Goal: Task Accomplishment & Management: Use online tool/utility

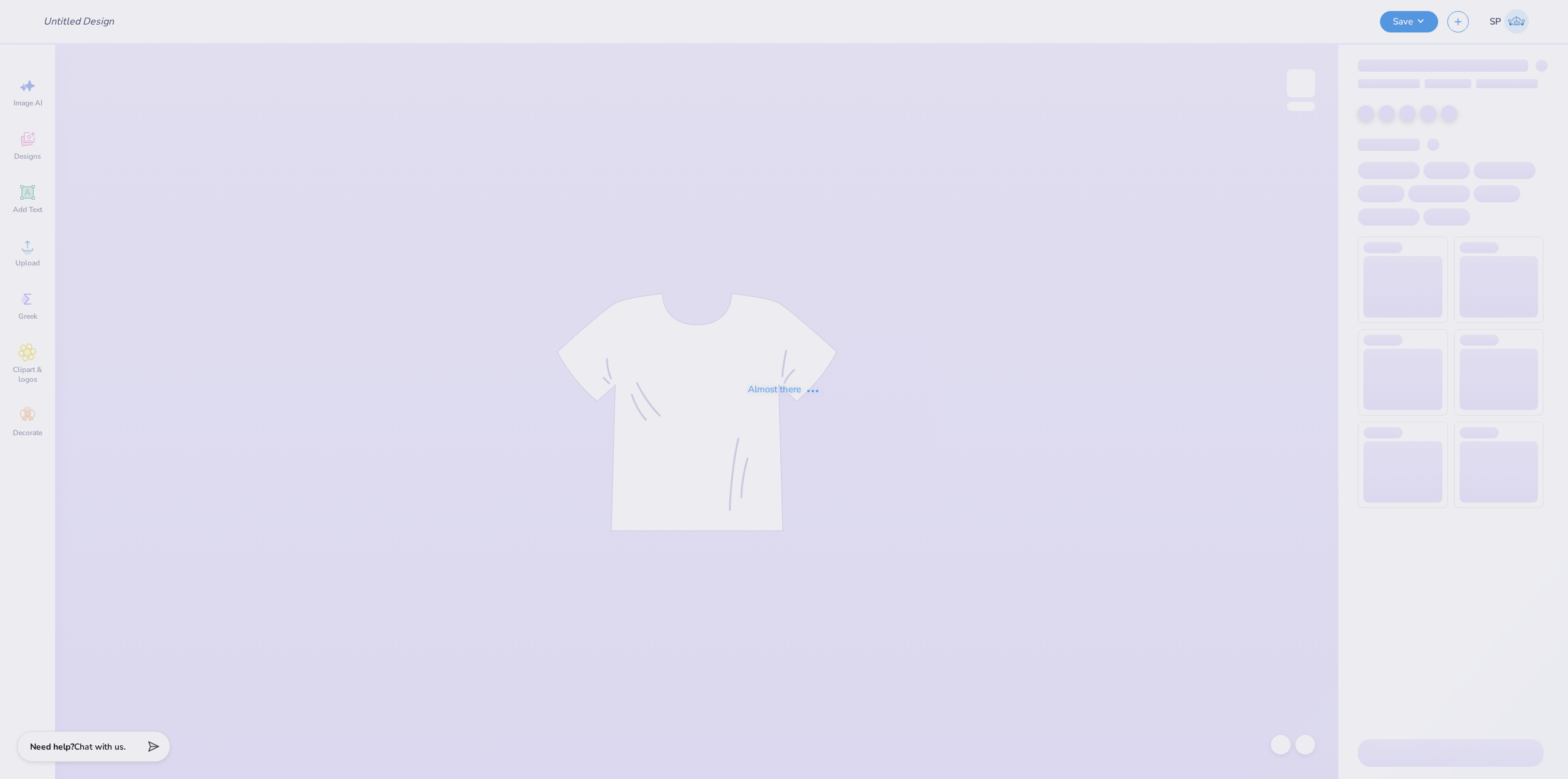
type input "[PERSON_NAME]"
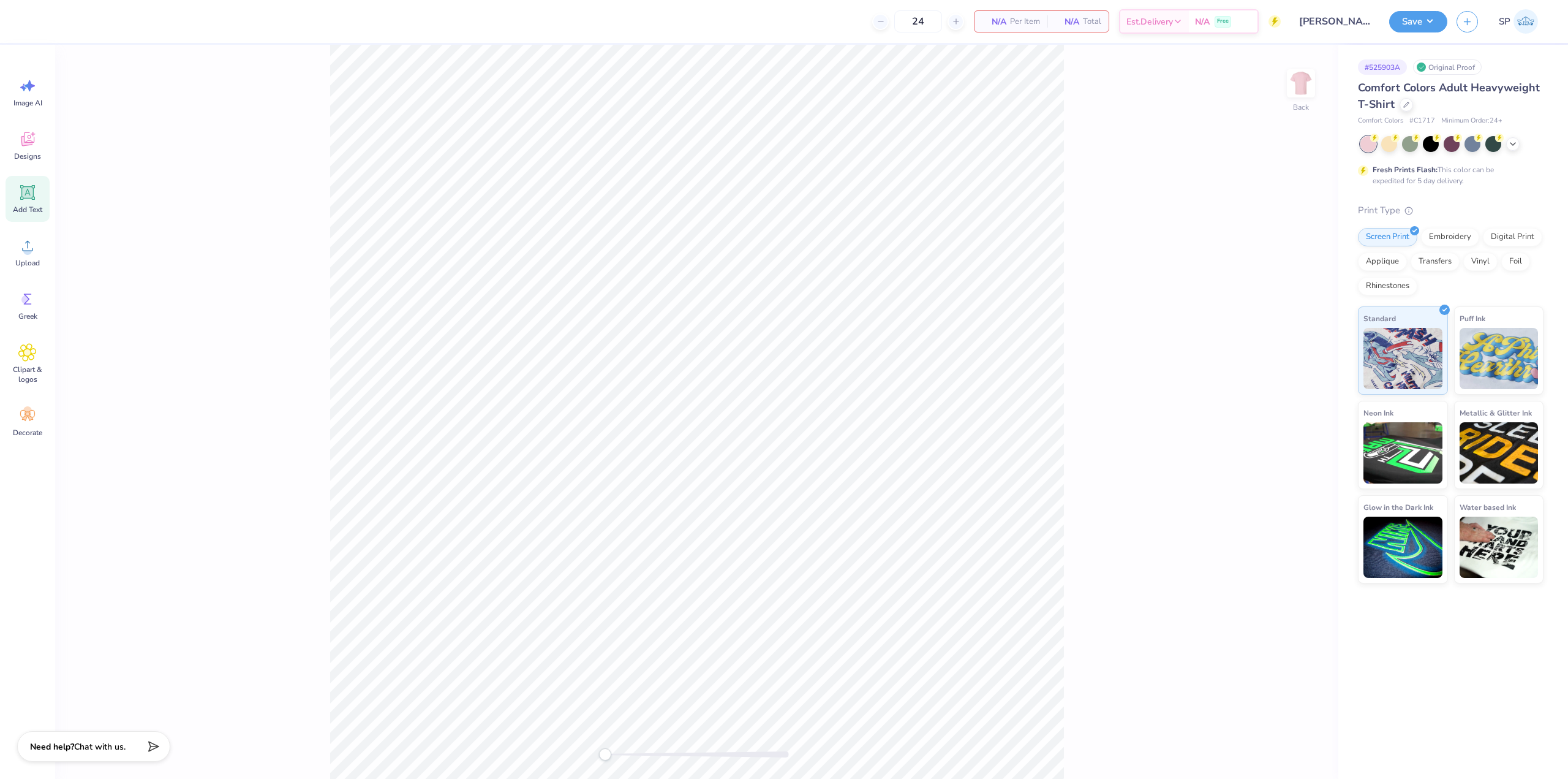
click at [24, 195] on icon at bounding box center [27, 192] width 11 height 11
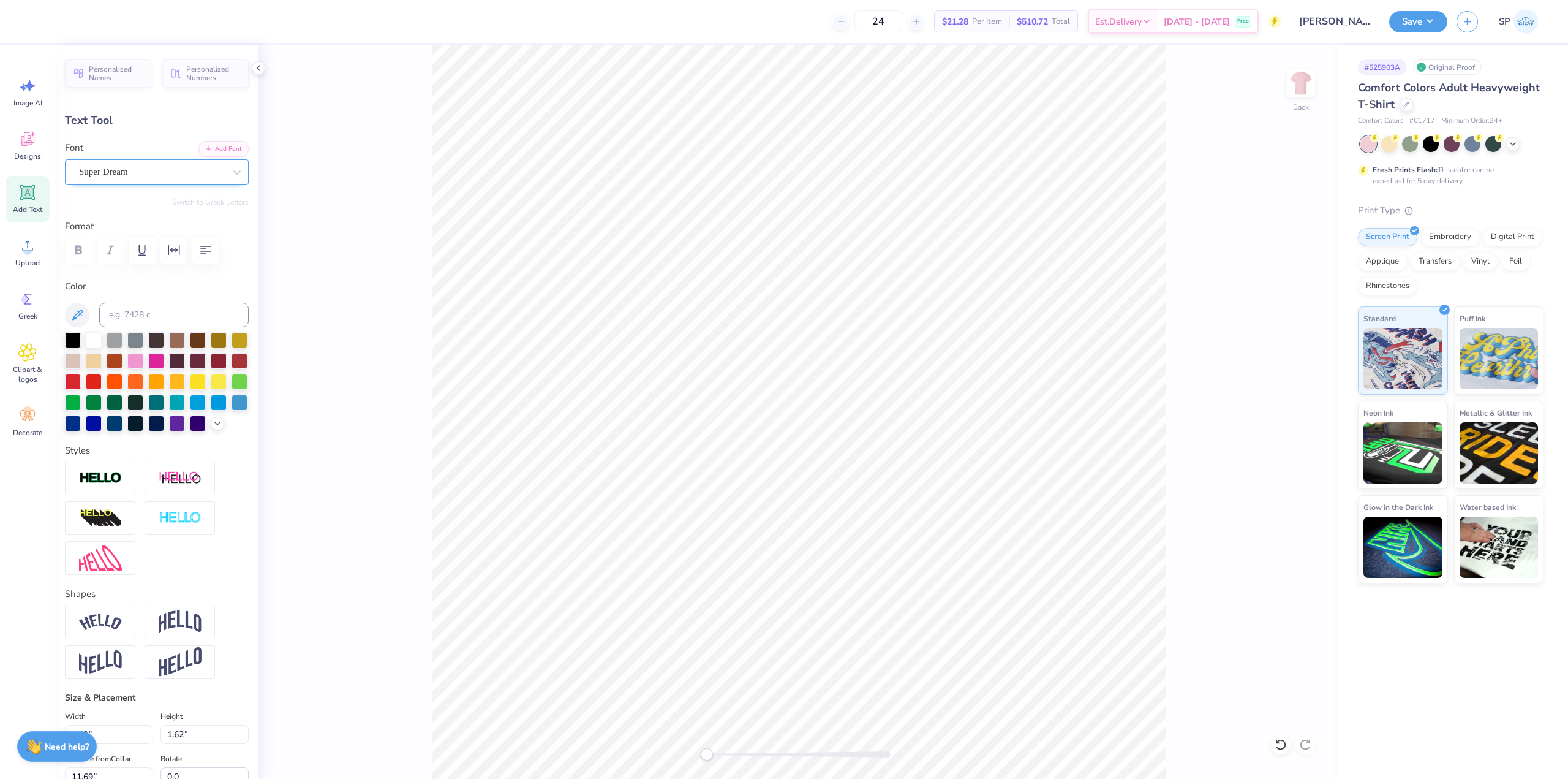
click at [145, 164] on div "Super Dream" at bounding box center [152, 172] width 149 height 19
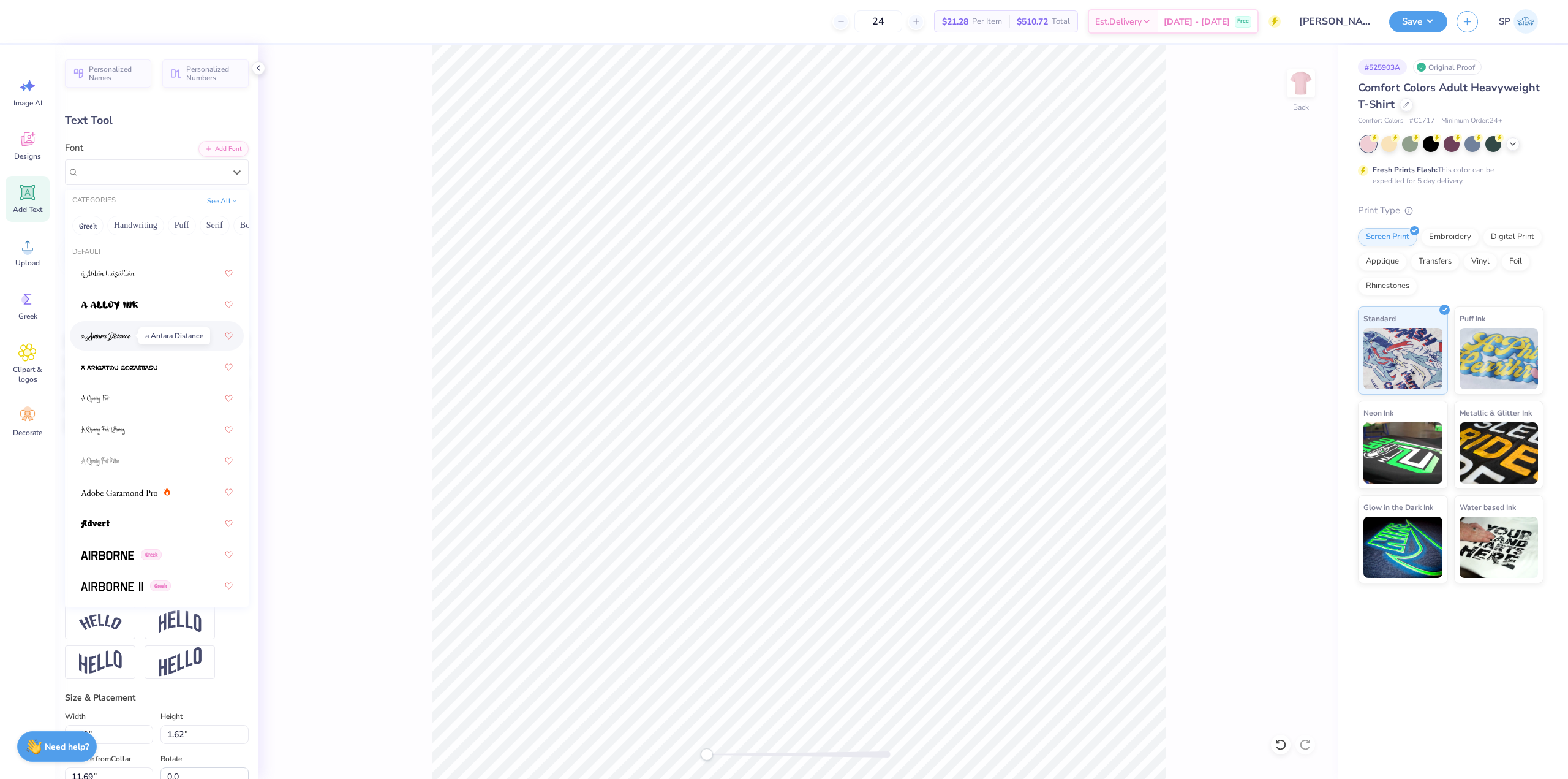
click at [113, 337] on img at bounding box center [105, 336] width 50 height 9
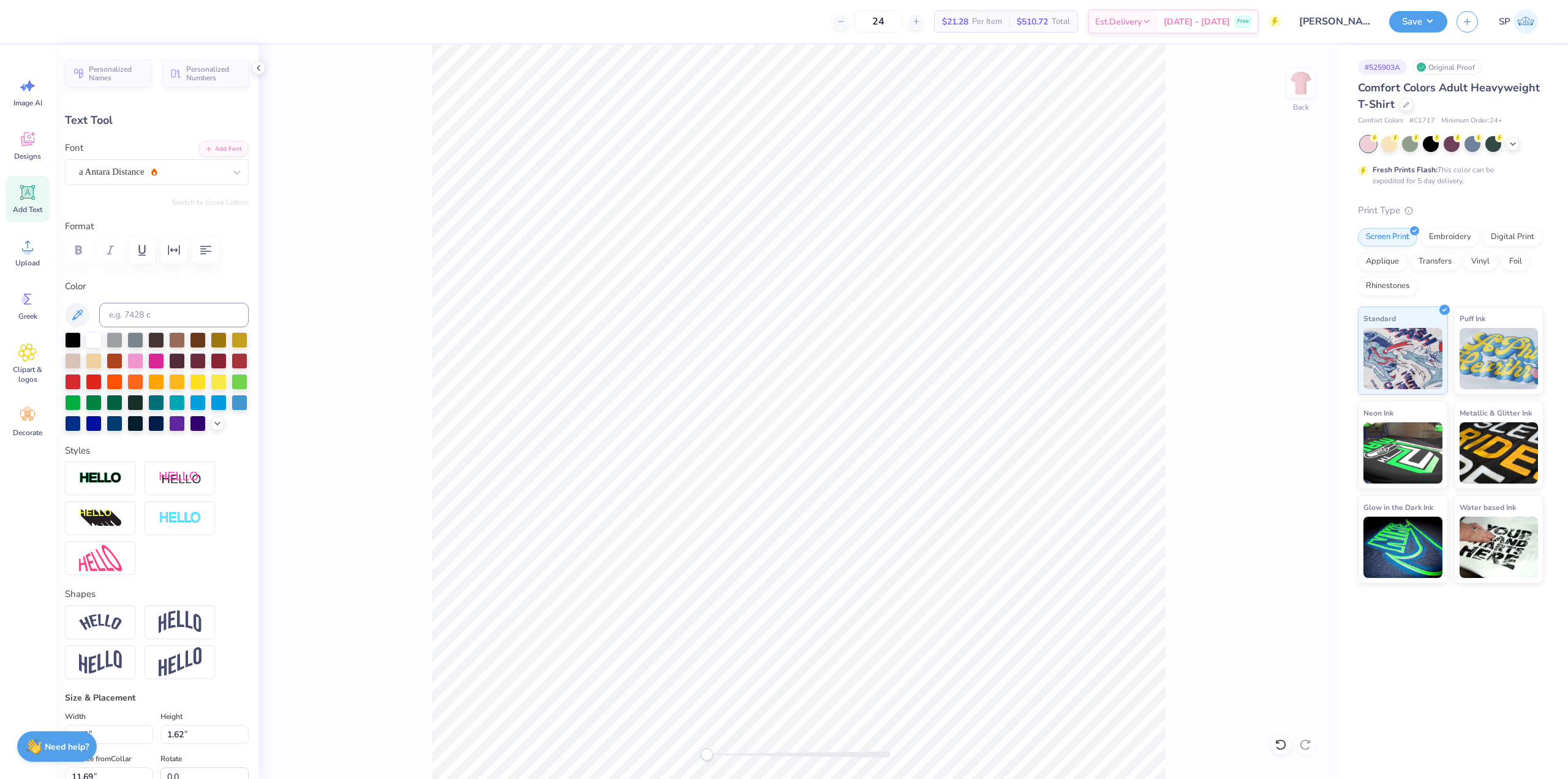
type textarea "Undergraduate Women in Economics"
type input "14.17"
type input "1.24"
type input "6.17"
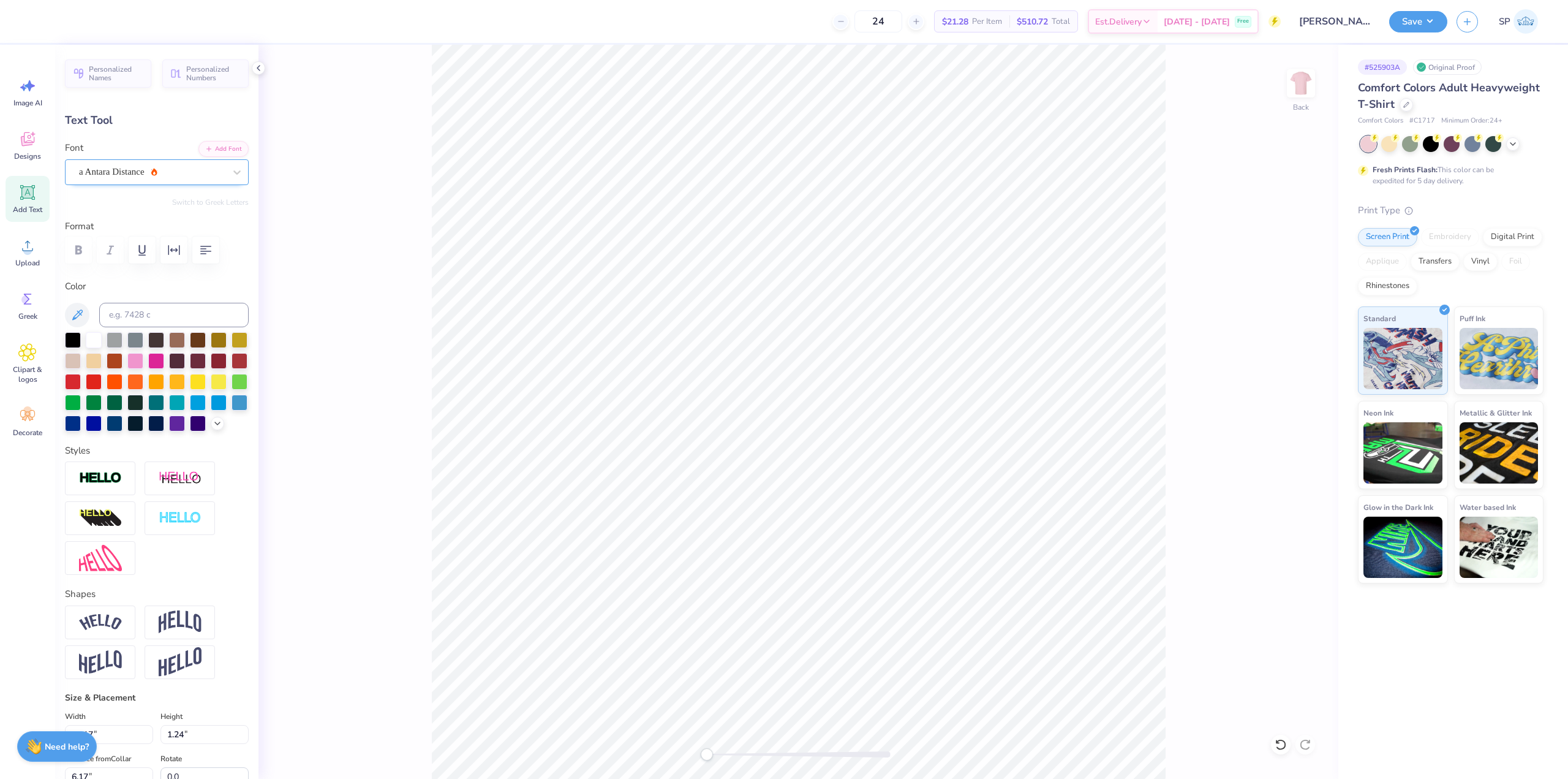
click at [153, 180] on div "a Antara Distance" at bounding box center [152, 172] width 149 height 19
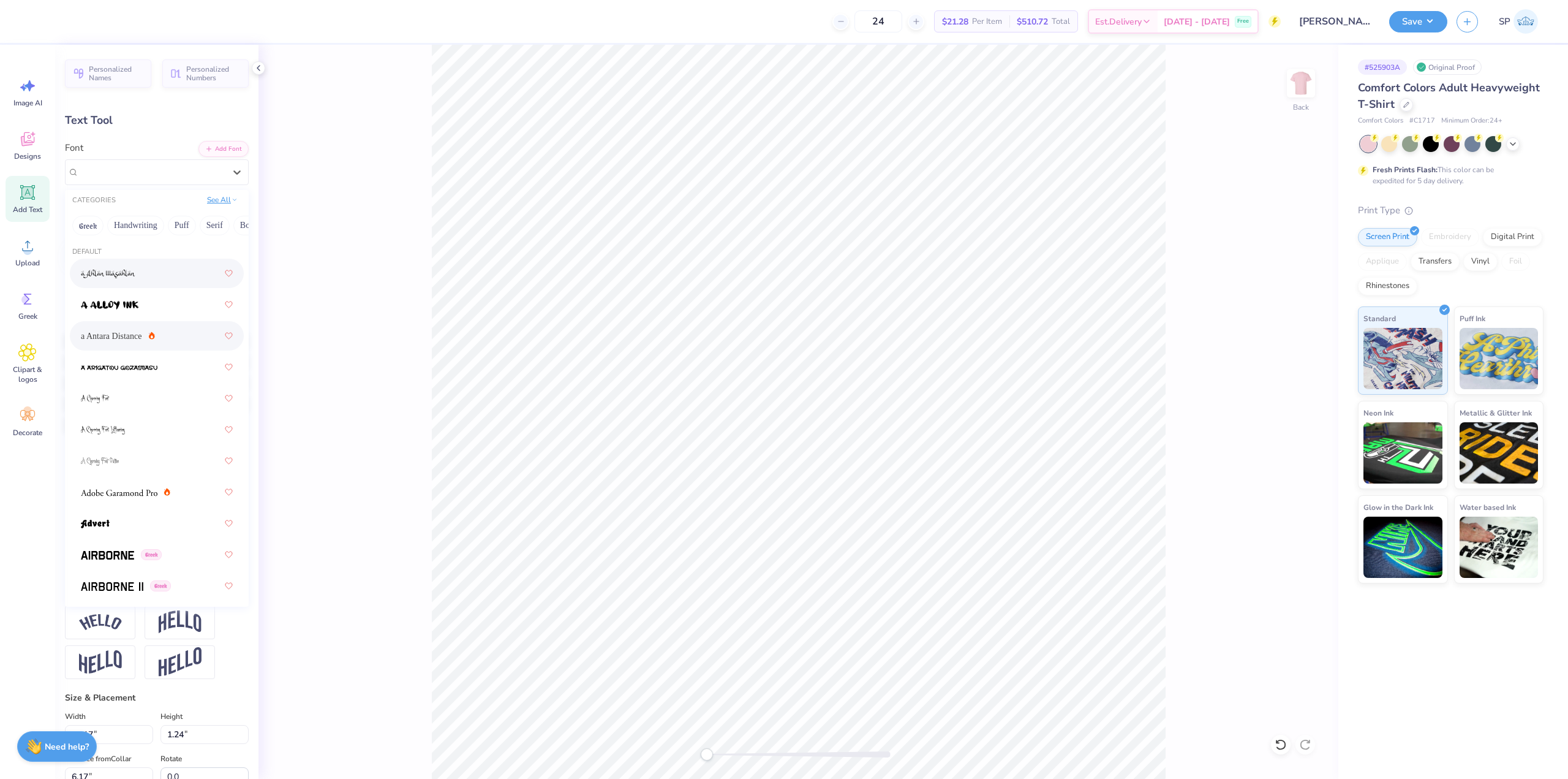
click at [203, 204] on button "See All" at bounding box center [222, 200] width 38 height 12
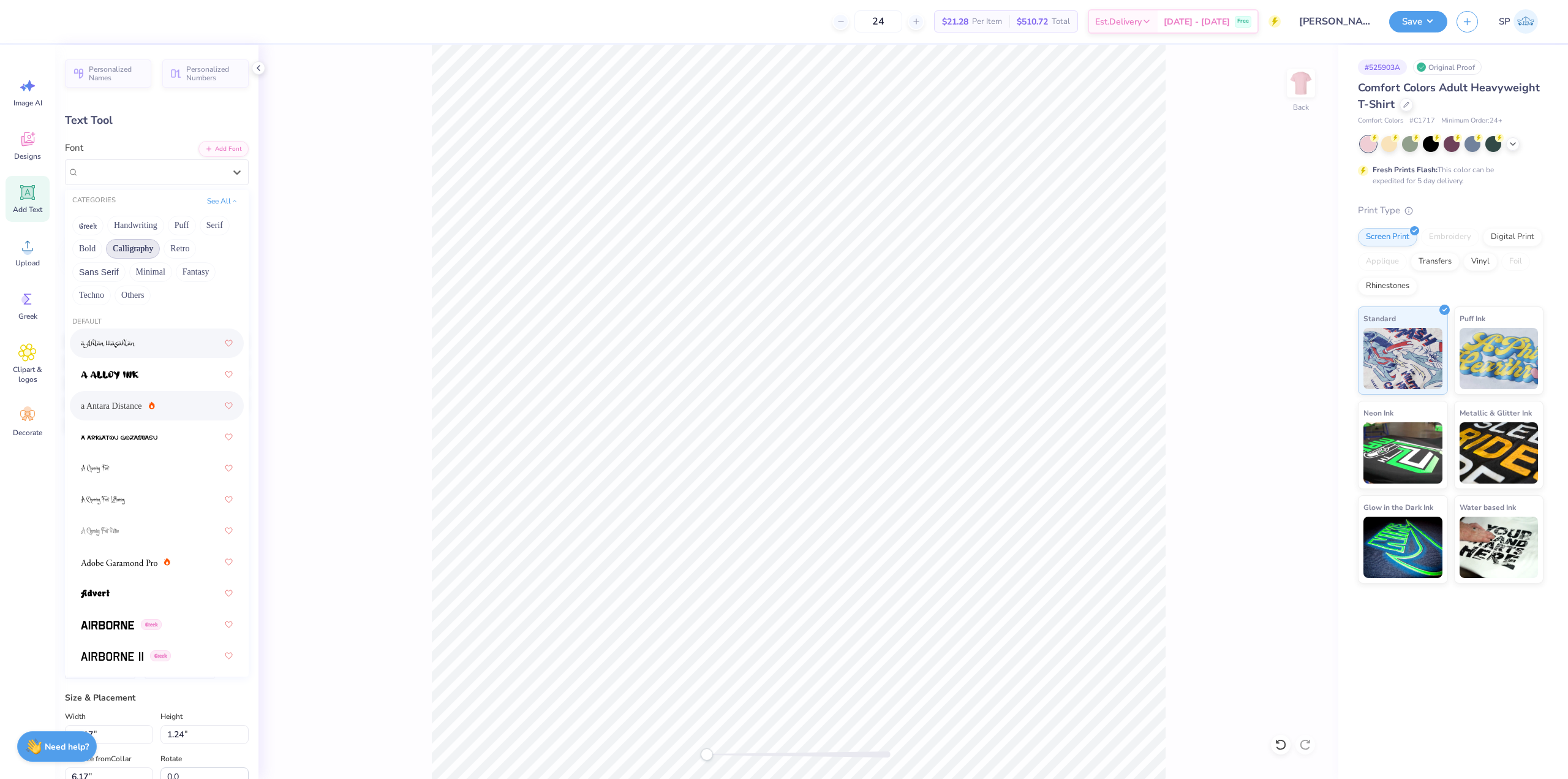
click at [130, 244] on button "Calligraphy" at bounding box center [133, 249] width 54 height 19
click at [156, 373] on div at bounding box center [157, 374] width 152 height 22
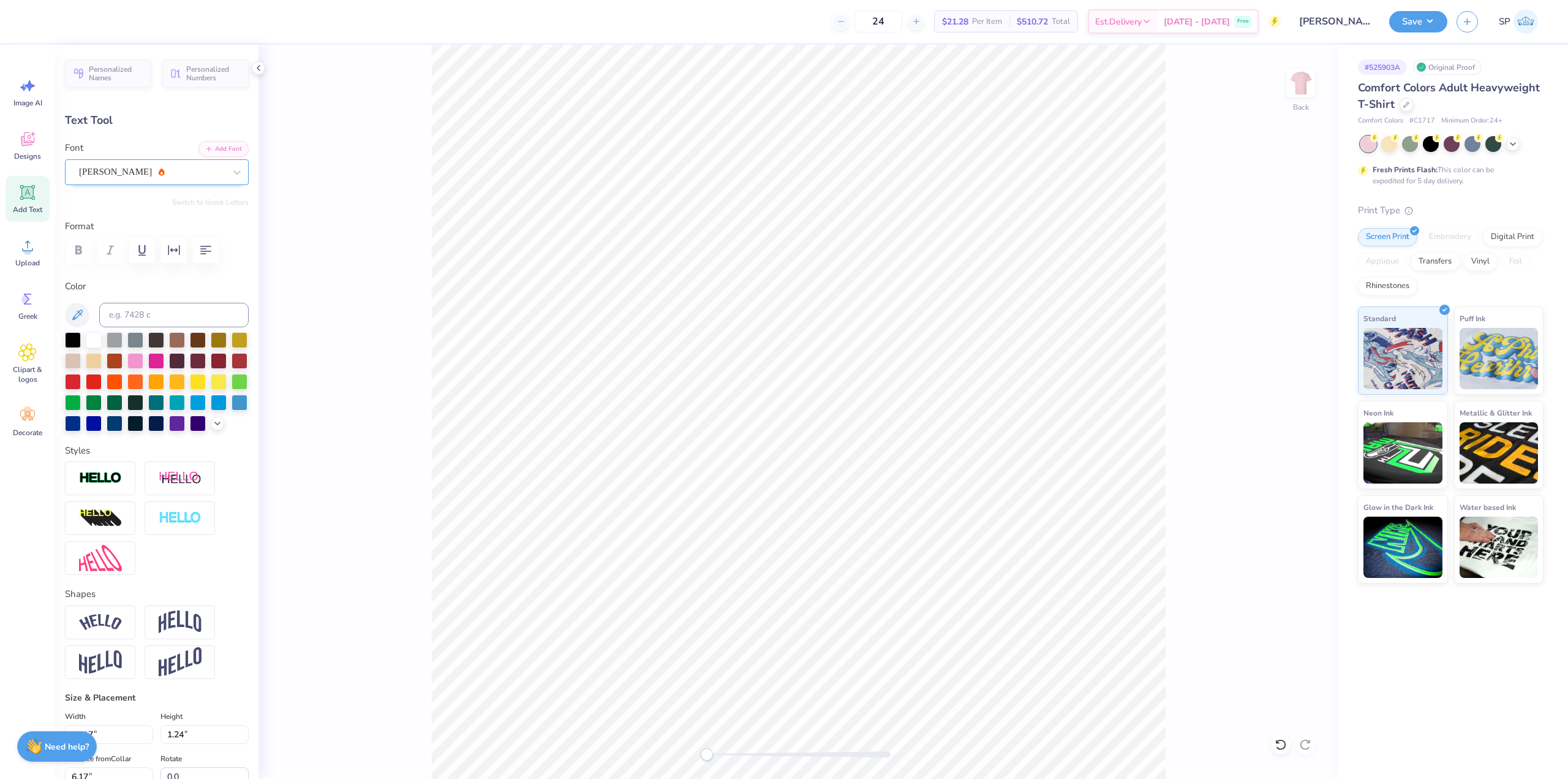
click at [147, 177] on div "[PERSON_NAME]" at bounding box center [152, 172] width 149 height 19
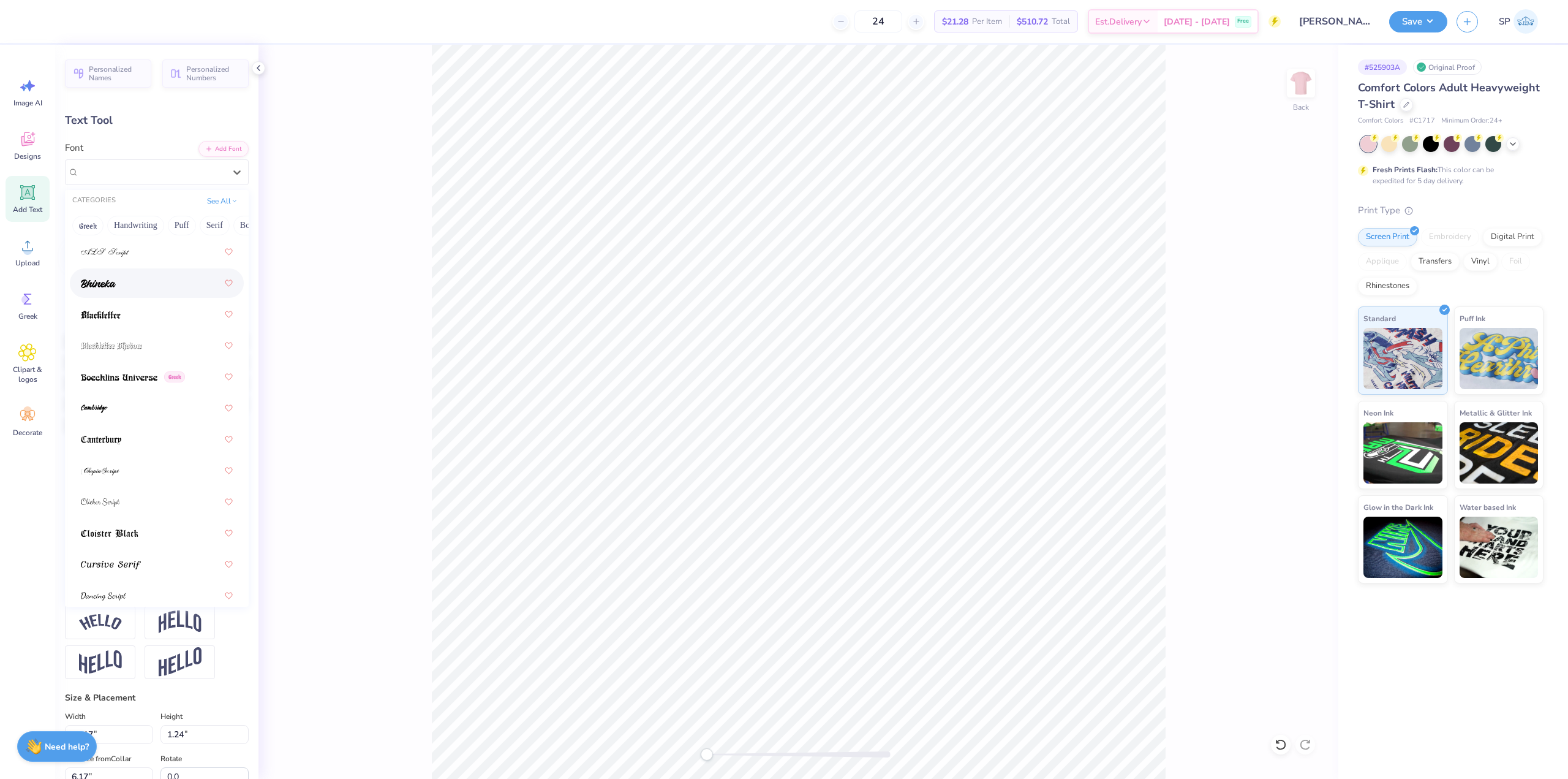
scroll to position [123, 0]
click at [135, 575] on div at bounding box center [157, 588] width 174 height 29
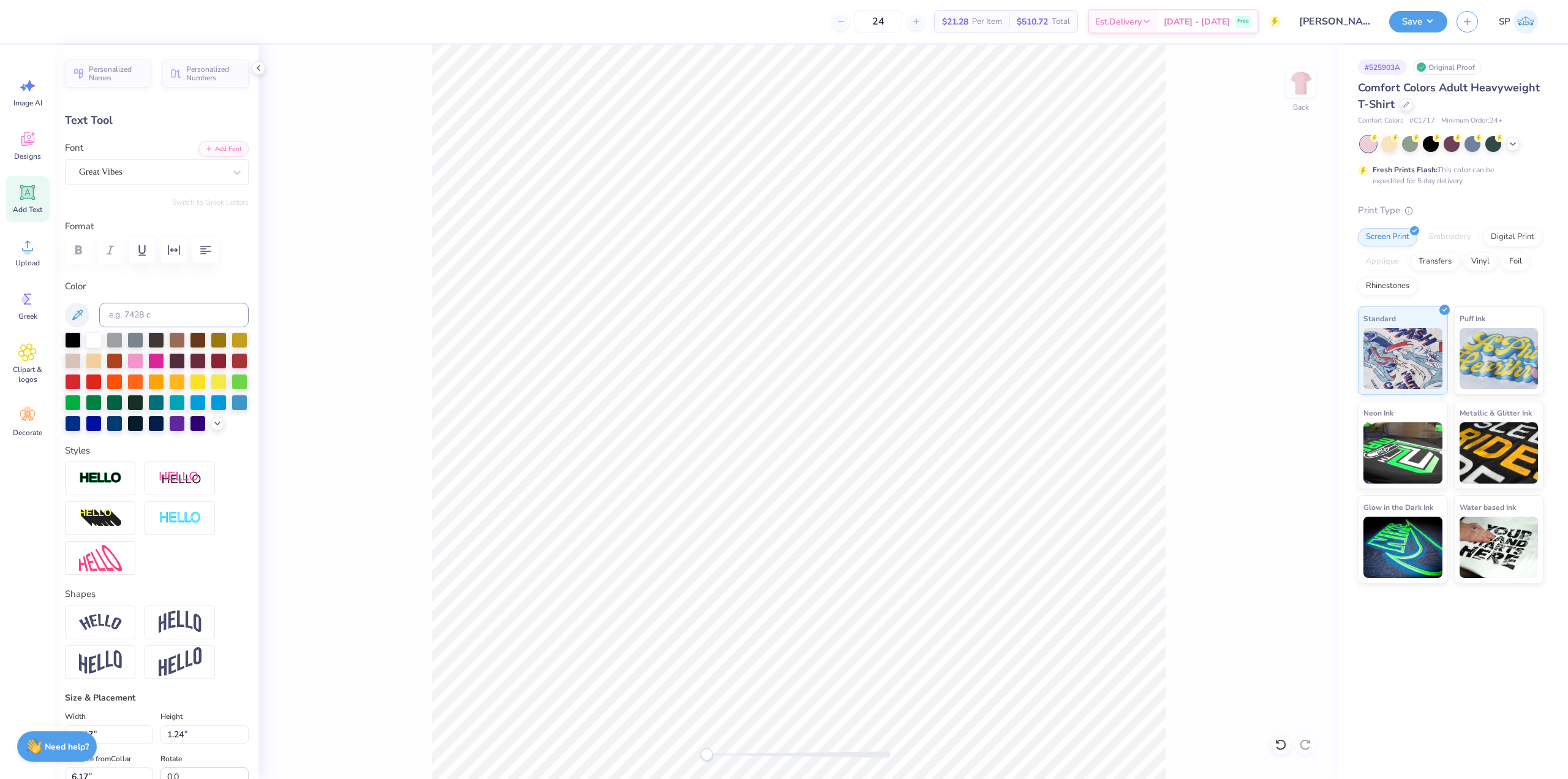
type input "12.33"
type input "1.19"
type input "3.58"
click at [149, 179] on div at bounding box center [152, 172] width 146 height 17
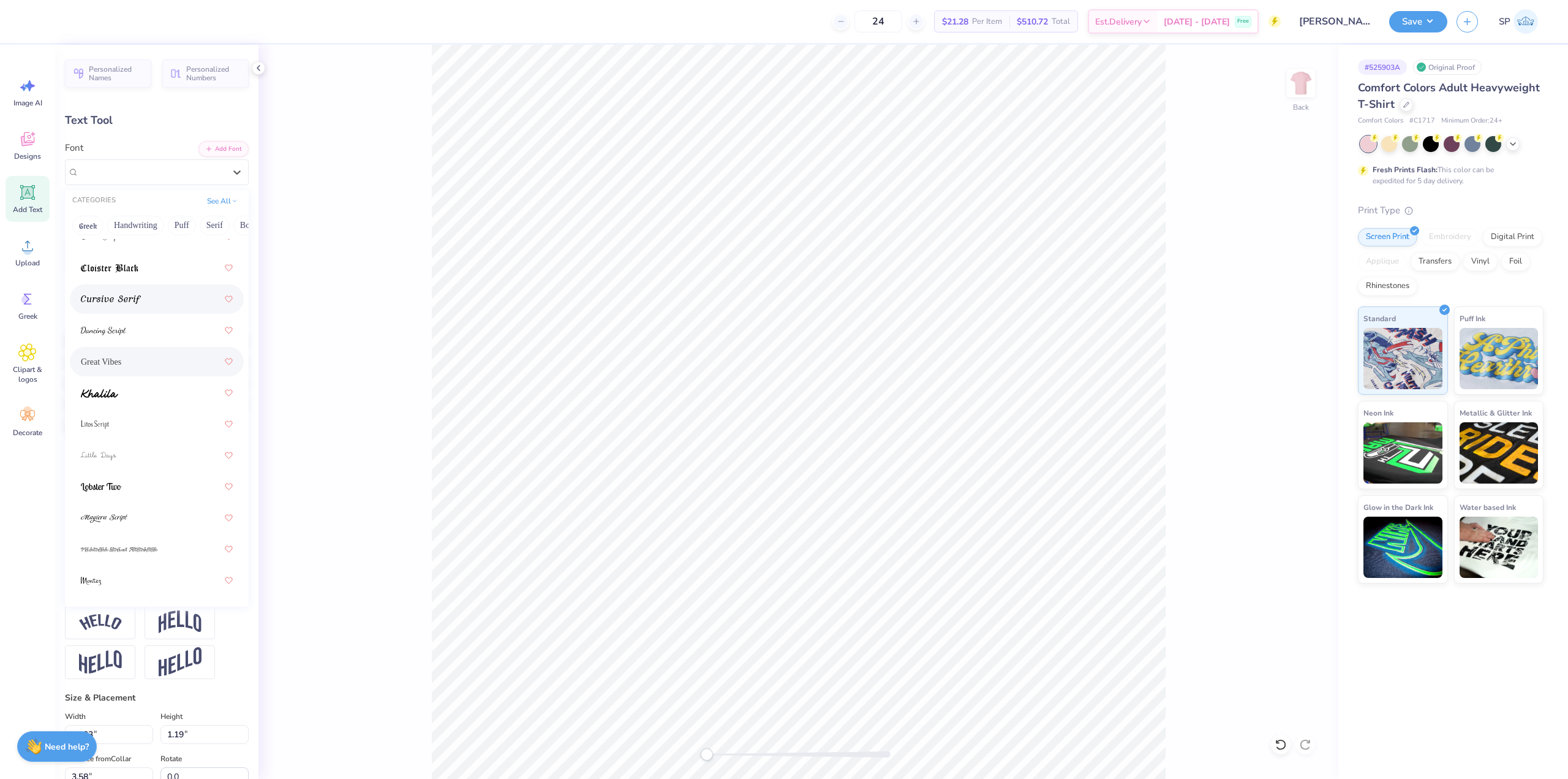
scroll to position [552, 0]
click at [215, 200] on button "See All" at bounding box center [222, 200] width 38 height 12
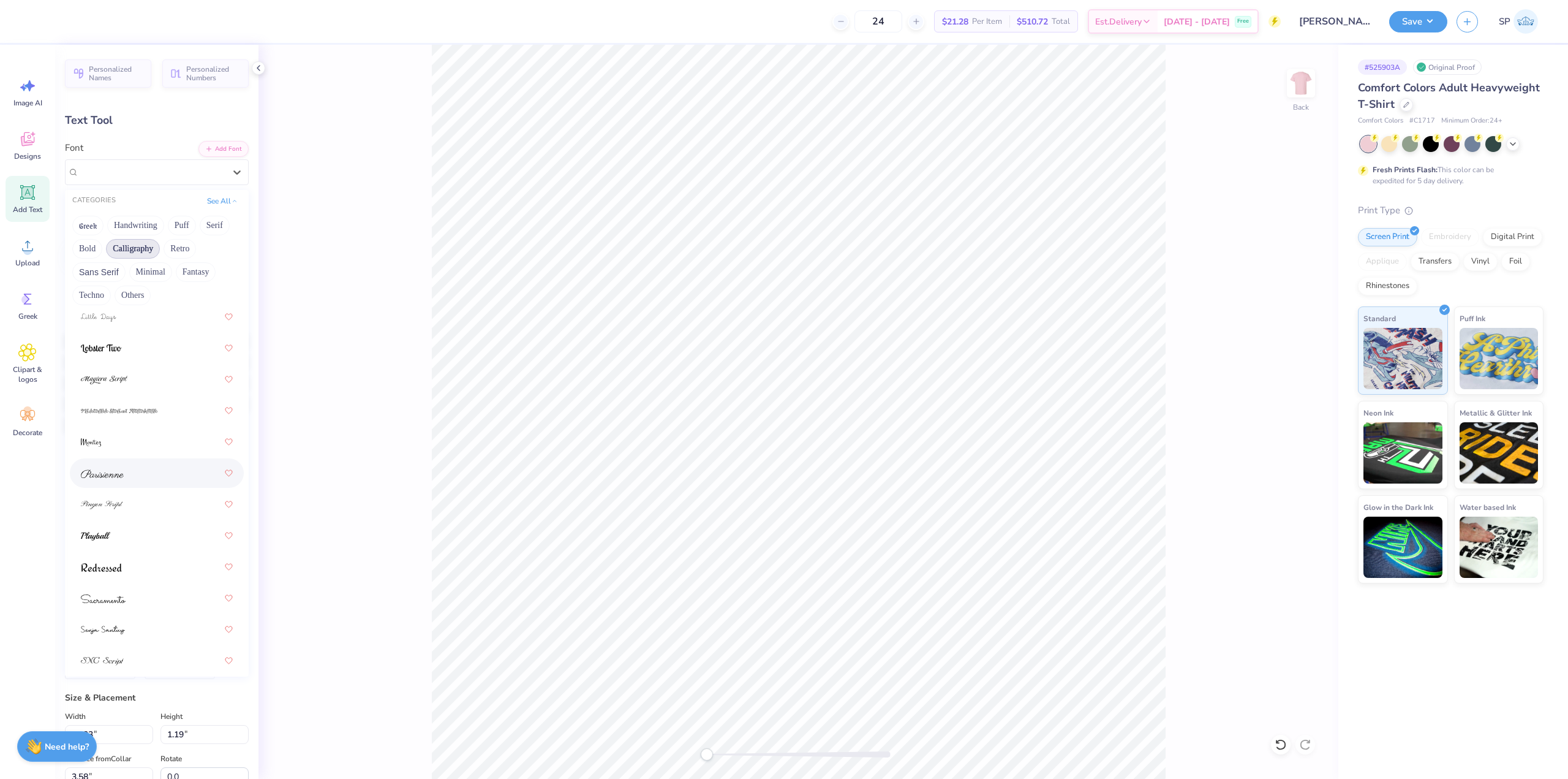
scroll to position [566, 0]
click at [141, 459] on div at bounding box center [157, 464] width 152 height 22
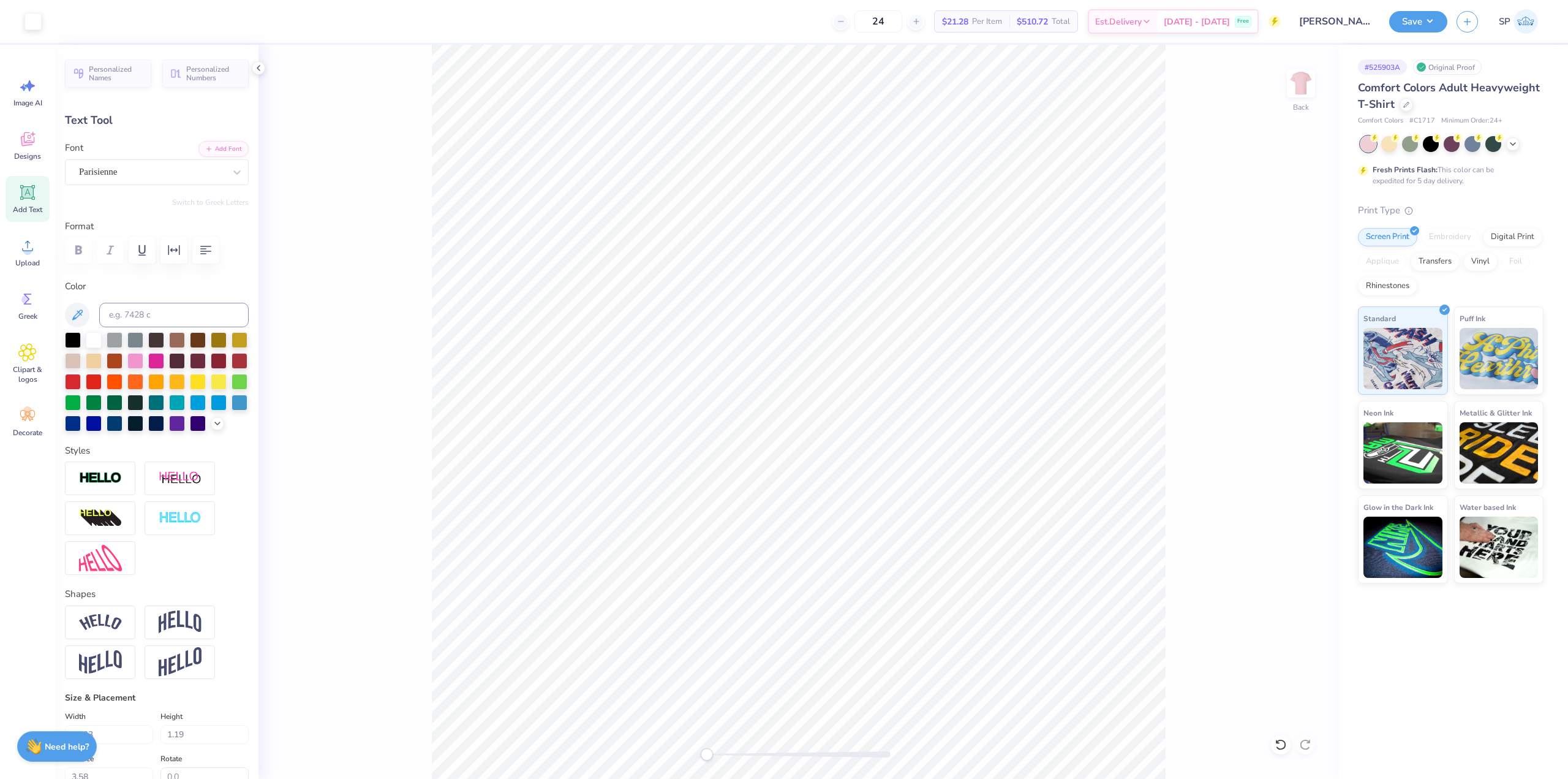
type input "14.17"
type input "1.13"
type input "3.25"
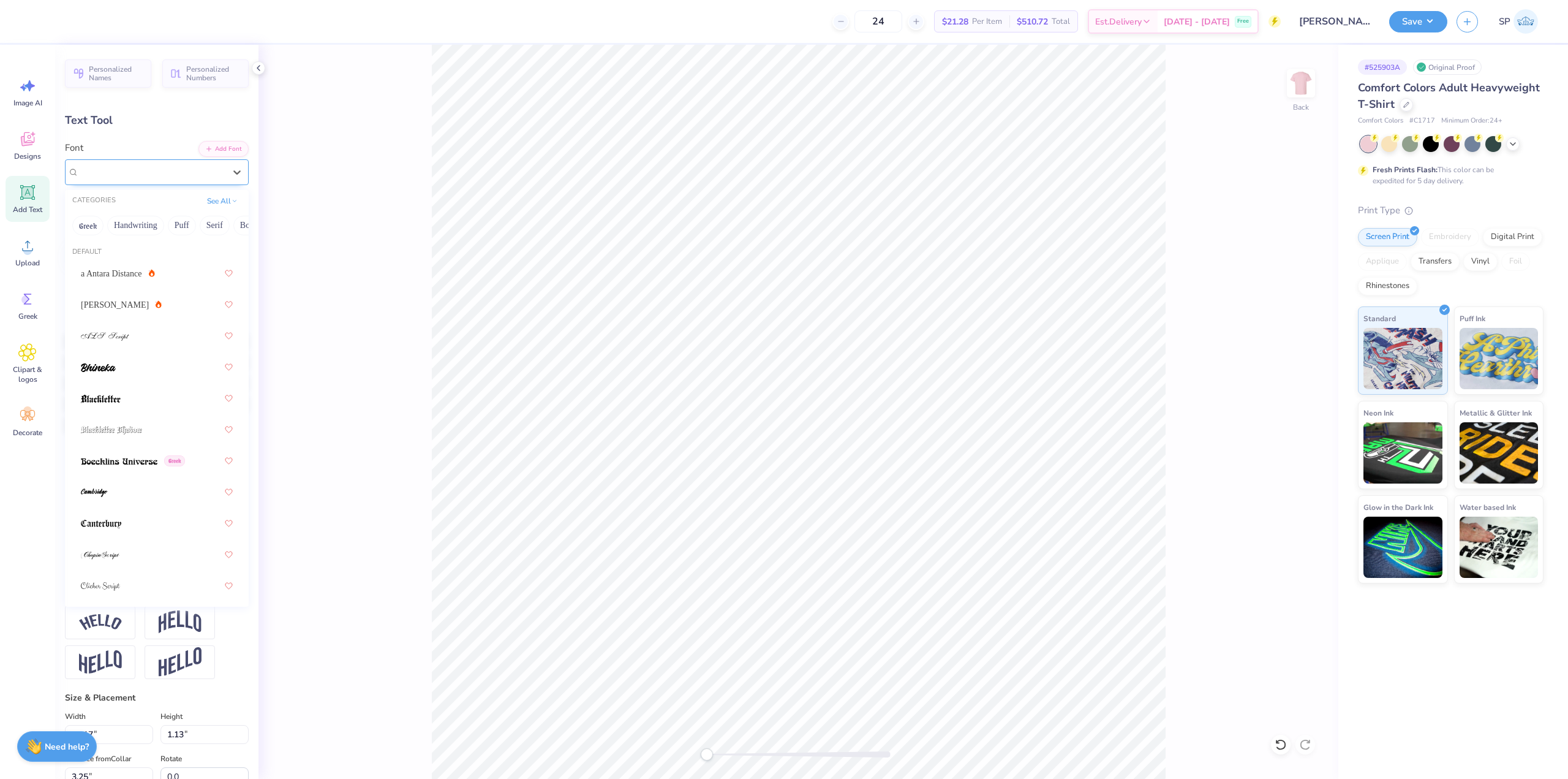
click at [173, 182] on div "Parisienne" at bounding box center [157, 172] width 184 height 26
click at [148, 503] on div at bounding box center [157, 499] width 152 height 22
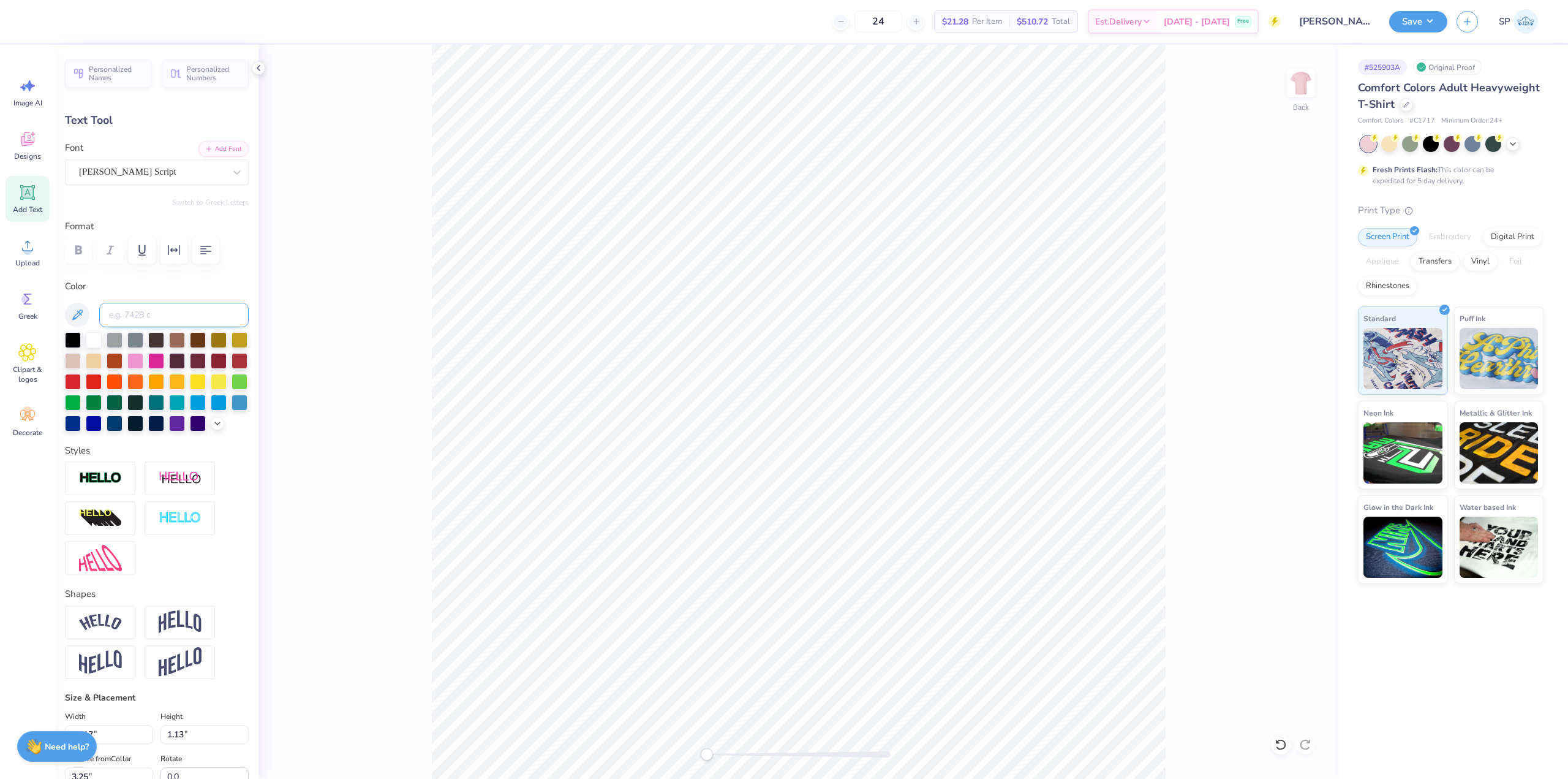
click at [147, 312] on input at bounding box center [174, 315] width 149 height 25
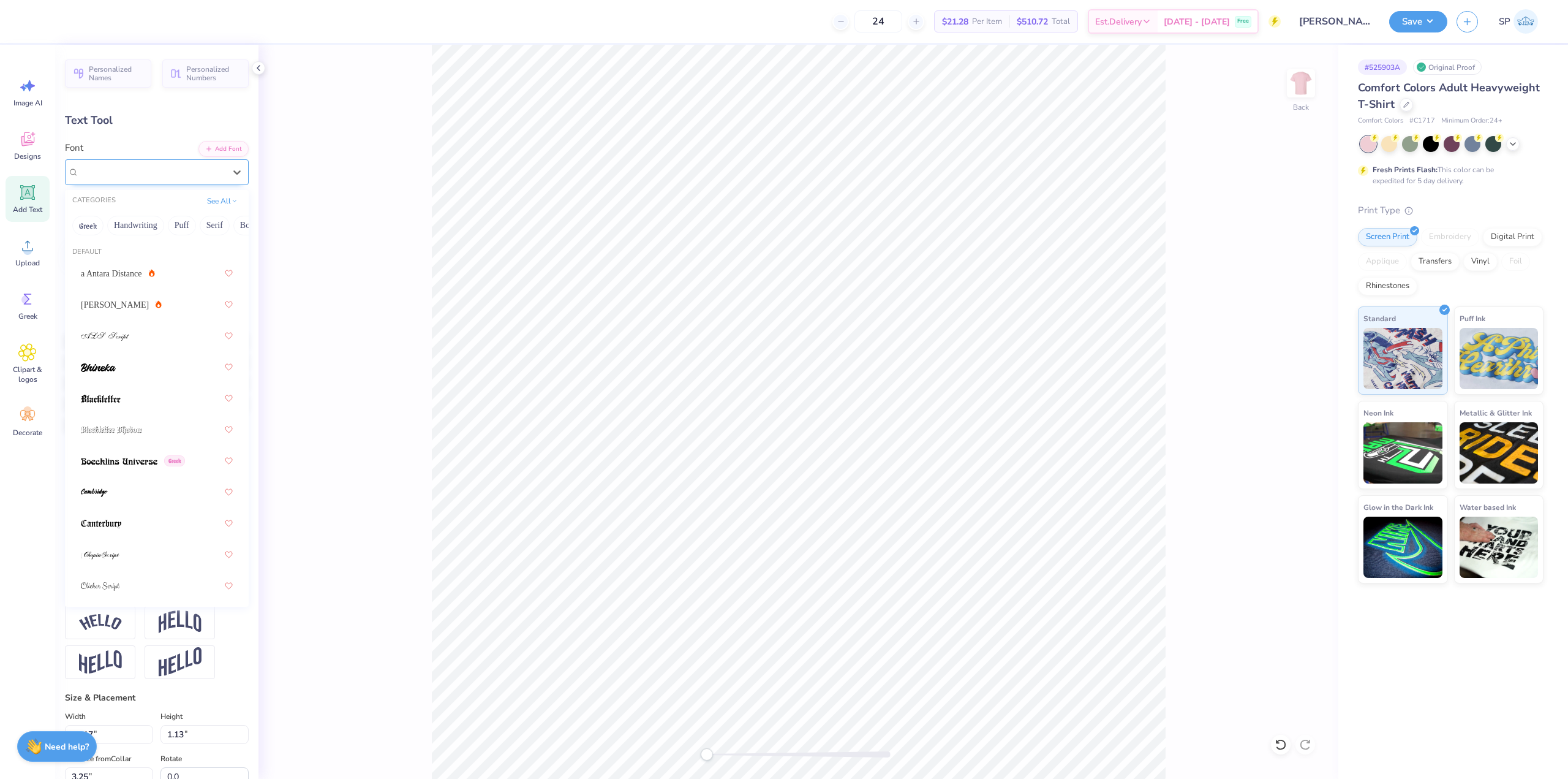
click at [165, 160] on div "[PERSON_NAME] Script" at bounding box center [157, 172] width 184 height 26
click at [143, 436] on div at bounding box center [157, 440] width 152 height 22
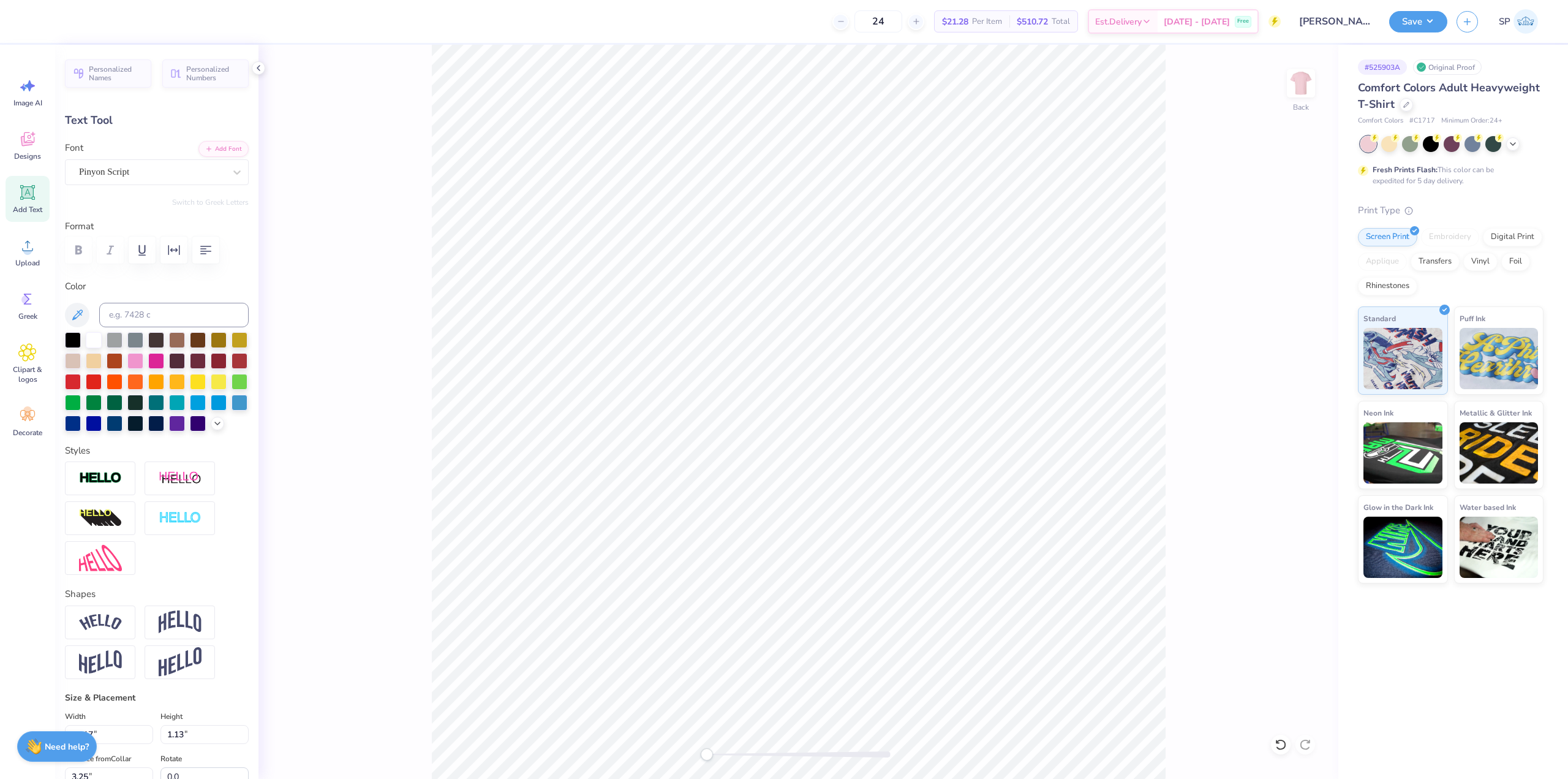
type input "12.09"
type input "1.07"
type input "3.91"
type input "13.18"
type input "1.16"
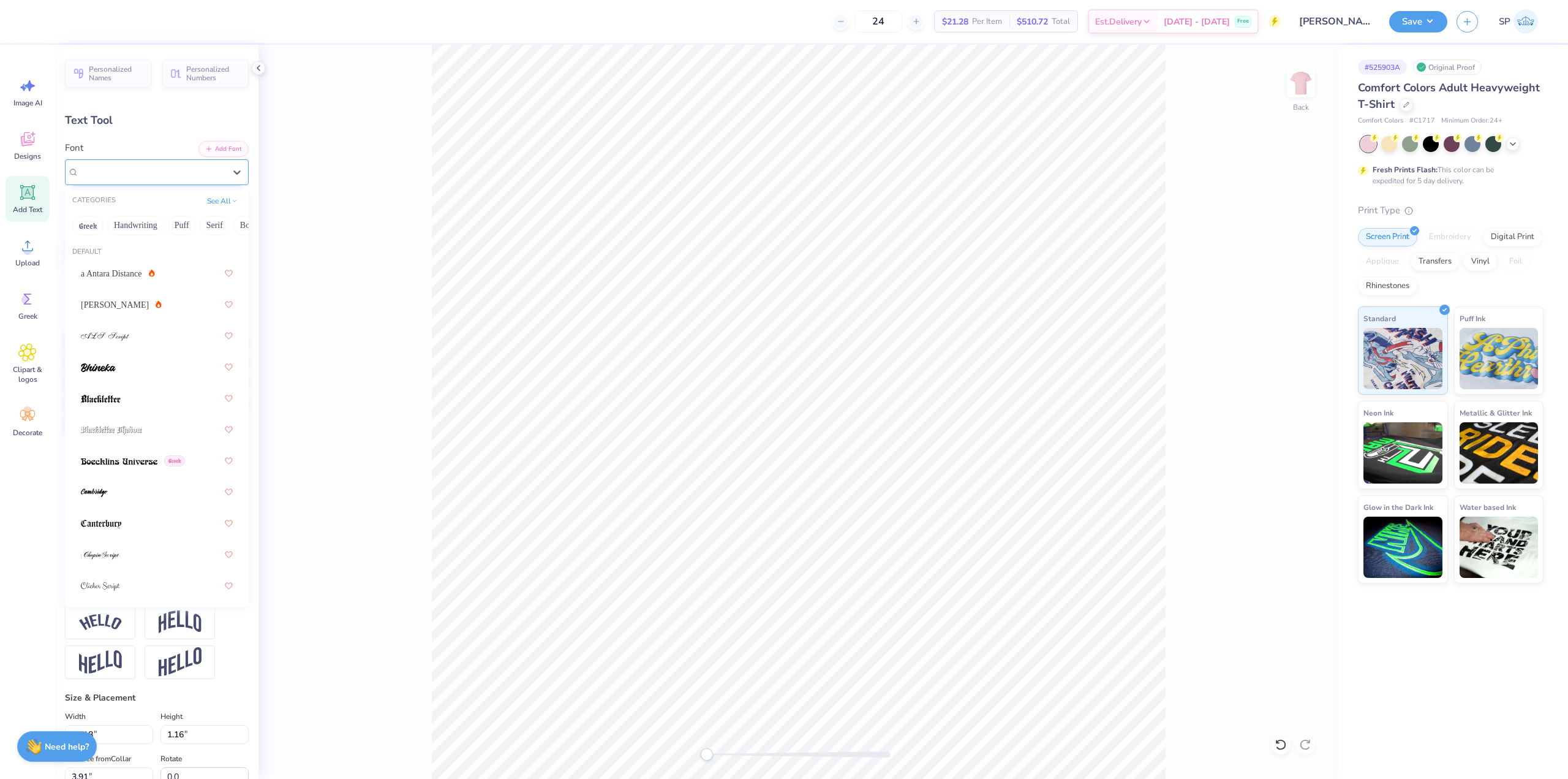
click at [190, 170] on div "Pinyon Script" at bounding box center [152, 172] width 149 height 19
click at [157, 327] on div "Great Vibes" at bounding box center [157, 328] width 152 height 22
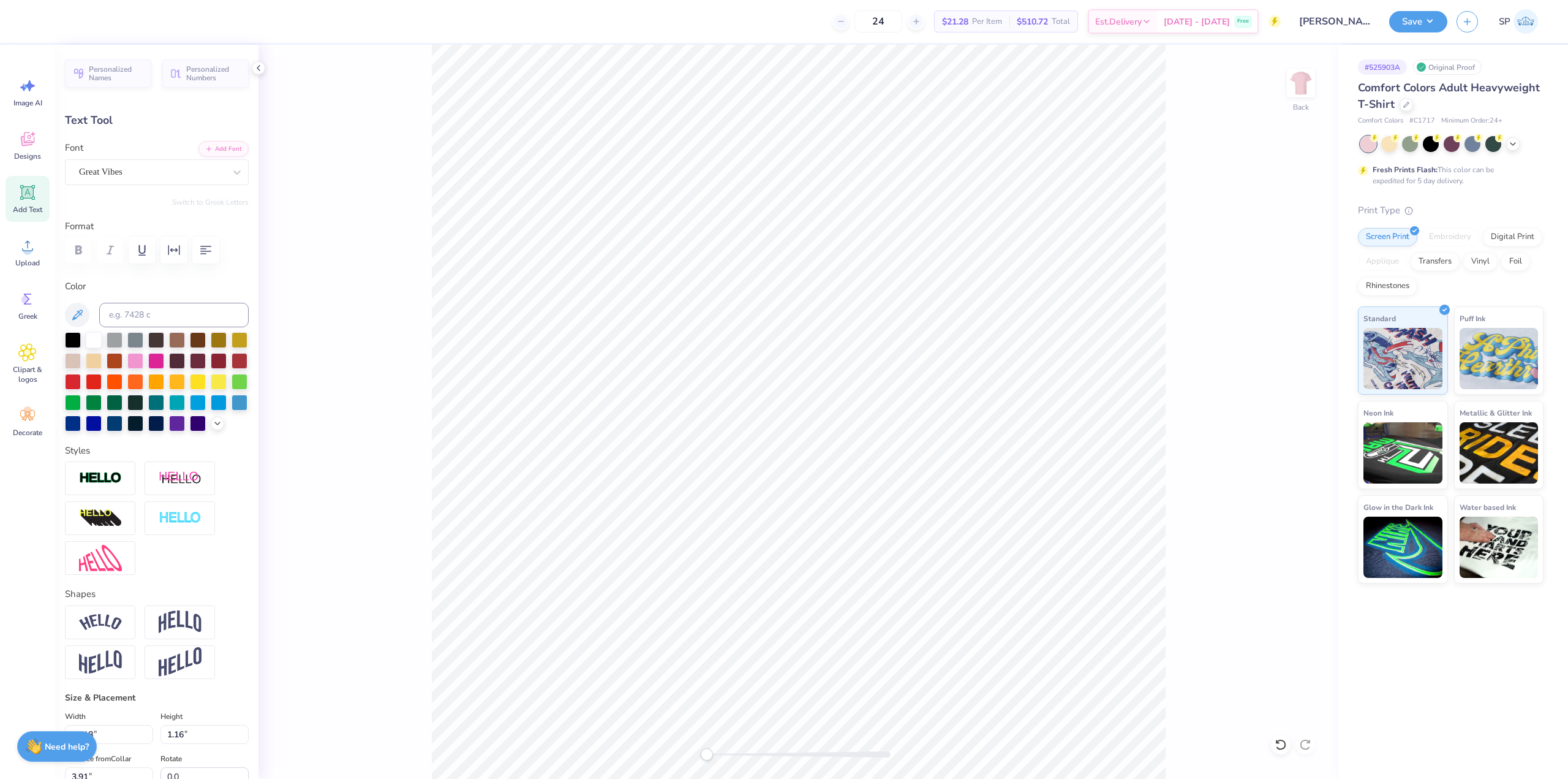
type input "12.08"
type input "1.17"
type input "3.99"
type textarea "[GEOGRAPHIC_DATA][US_STATE]"
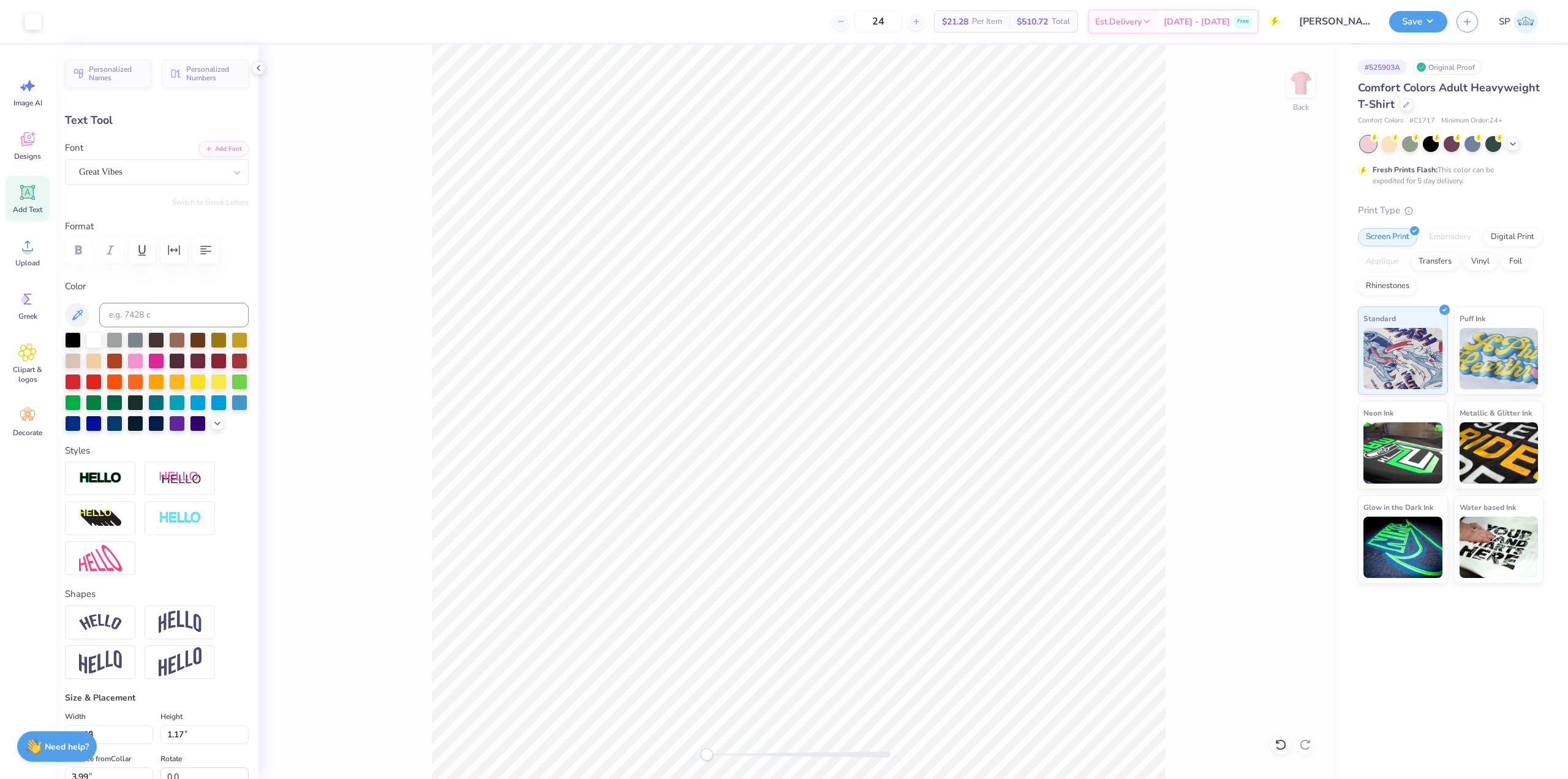
type input "7.52"
type input "1.20"
type input "5.26"
click at [129, 174] on div "Great Vibes" at bounding box center [152, 172] width 149 height 19
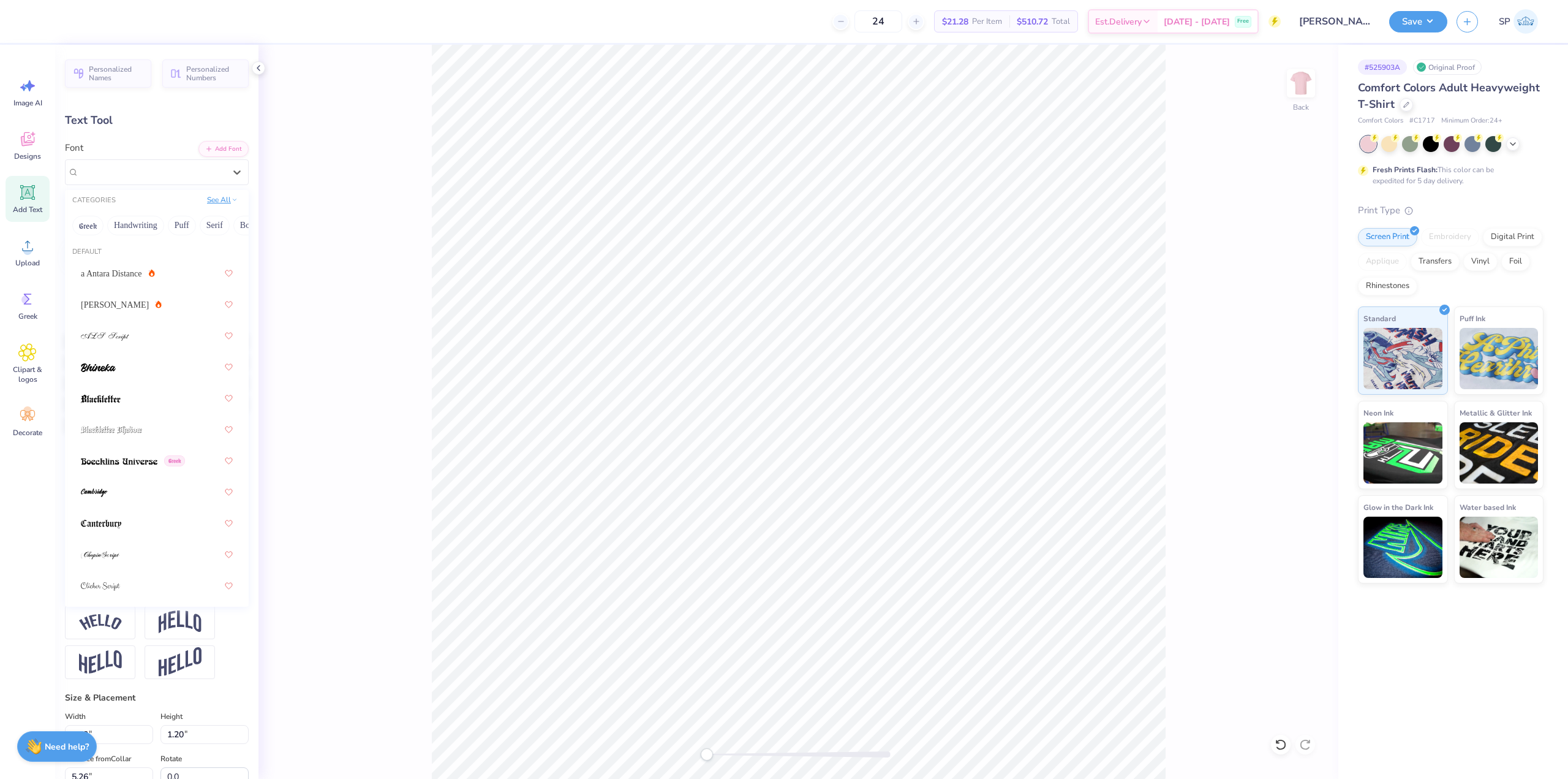
click at [219, 202] on button "See All" at bounding box center [222, 200] width 38 height 12
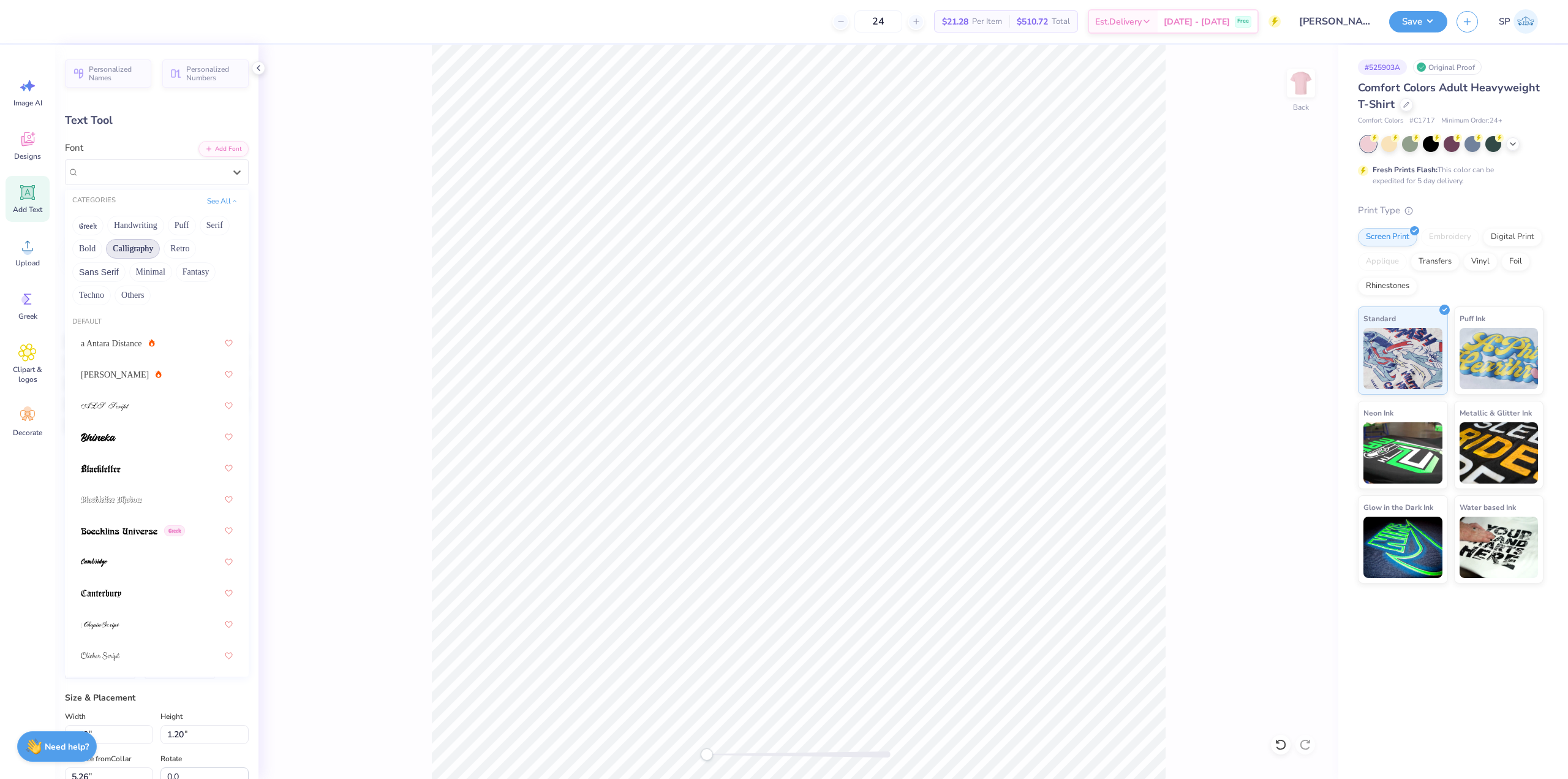
click at [139, 251] on button "Calligraphy" at bounding box center [133, 249] width 54 height 19
click at [135, 231] on button "Handwriting" at bounding box center [136, 225] width 57 height 19
click at [141, 228] on button "Handwriting" at bounding box center [136, 225] width 57 height 19
click at [200, 228] on button "Serif" at bounding box center [214, 225] width 30 height 19
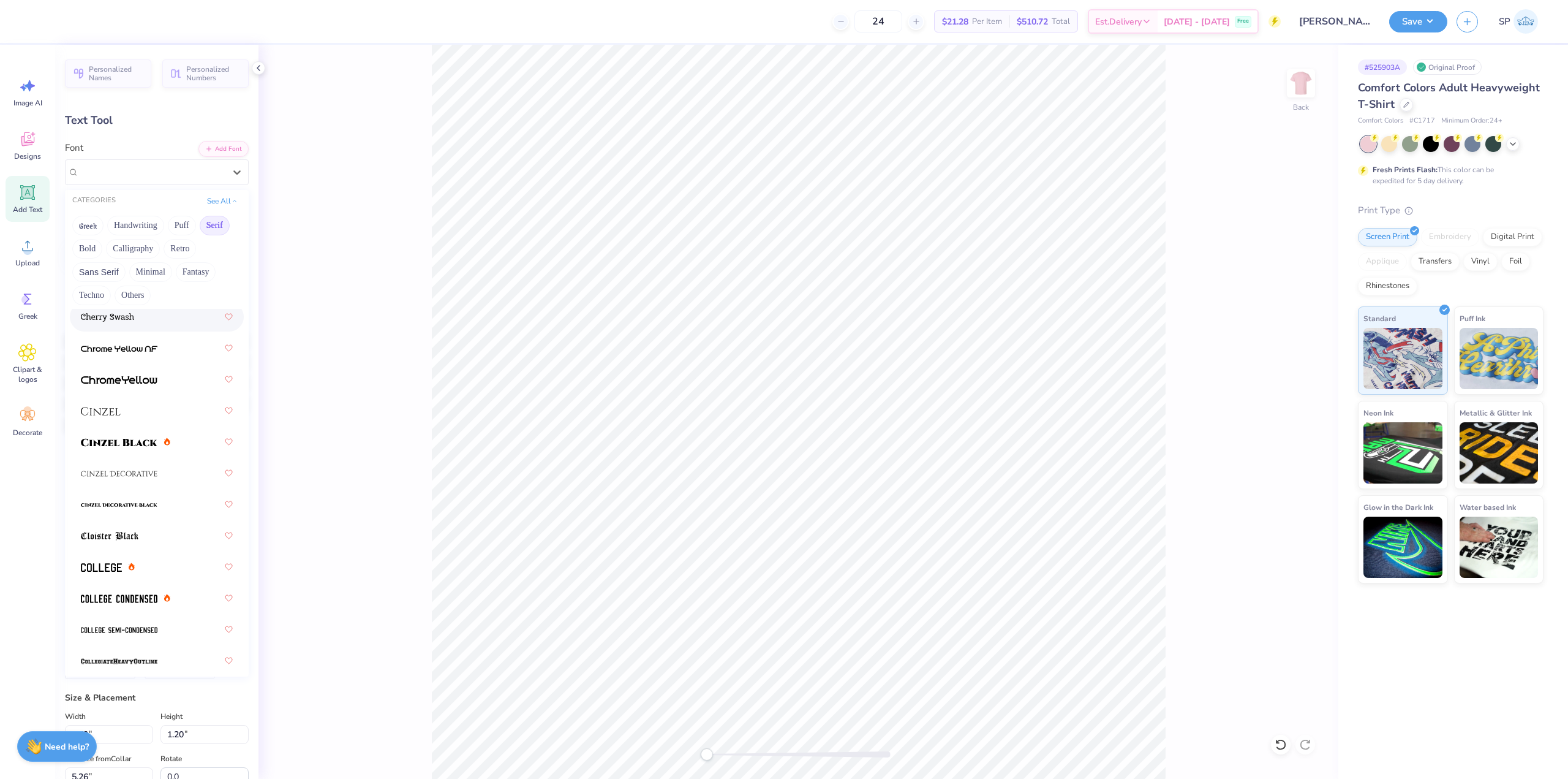
click at [217, 227] on button "Serif" at bounding box center [214, 225] width 30 height 19
click at [92, 268] on button "Sans Serif" at bounding box center [99, 272] width 53 height 19
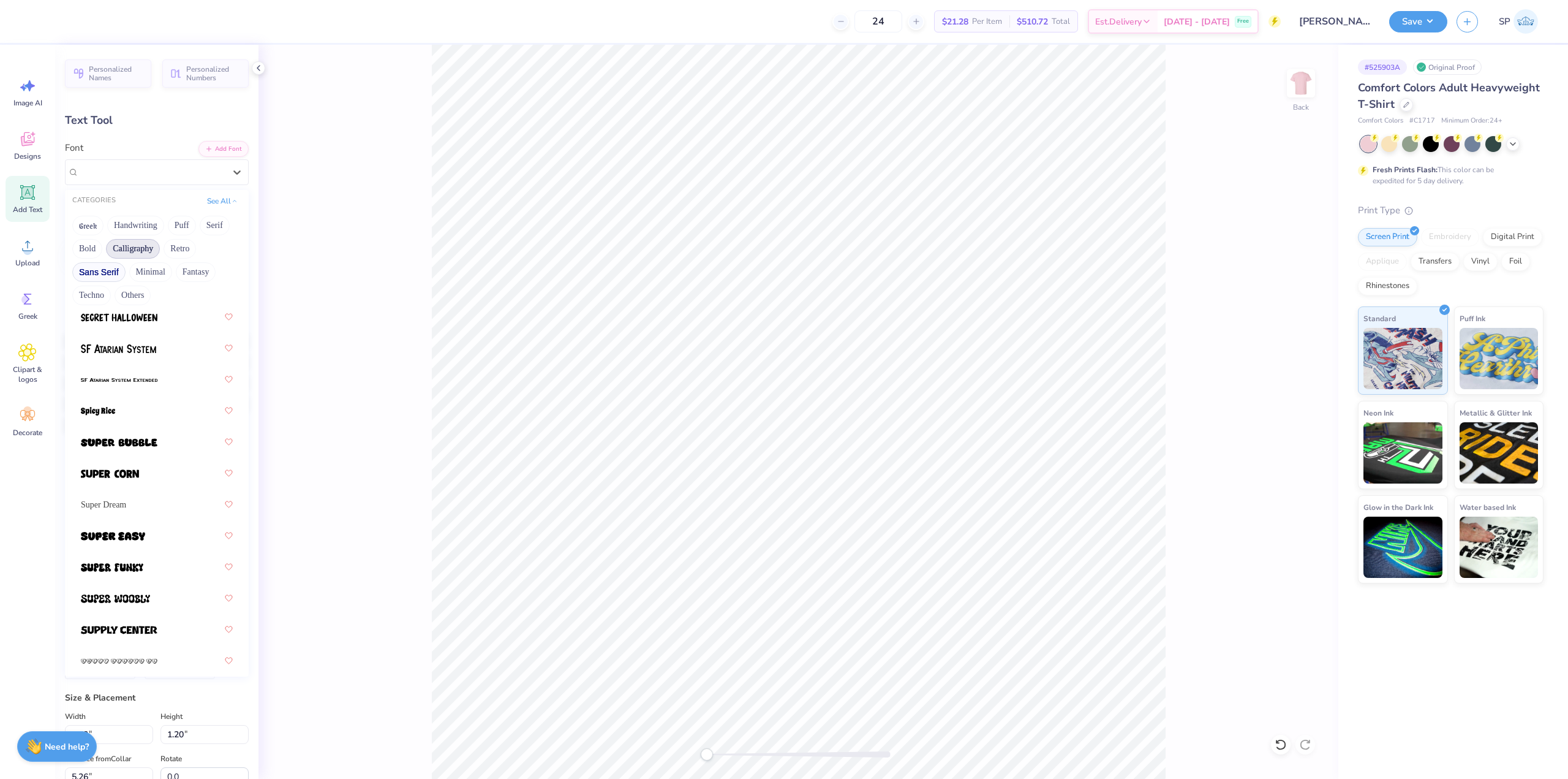
click at [93, 268] on button "Sans Serif" at bounding box center [99, 272] width 53 height 19
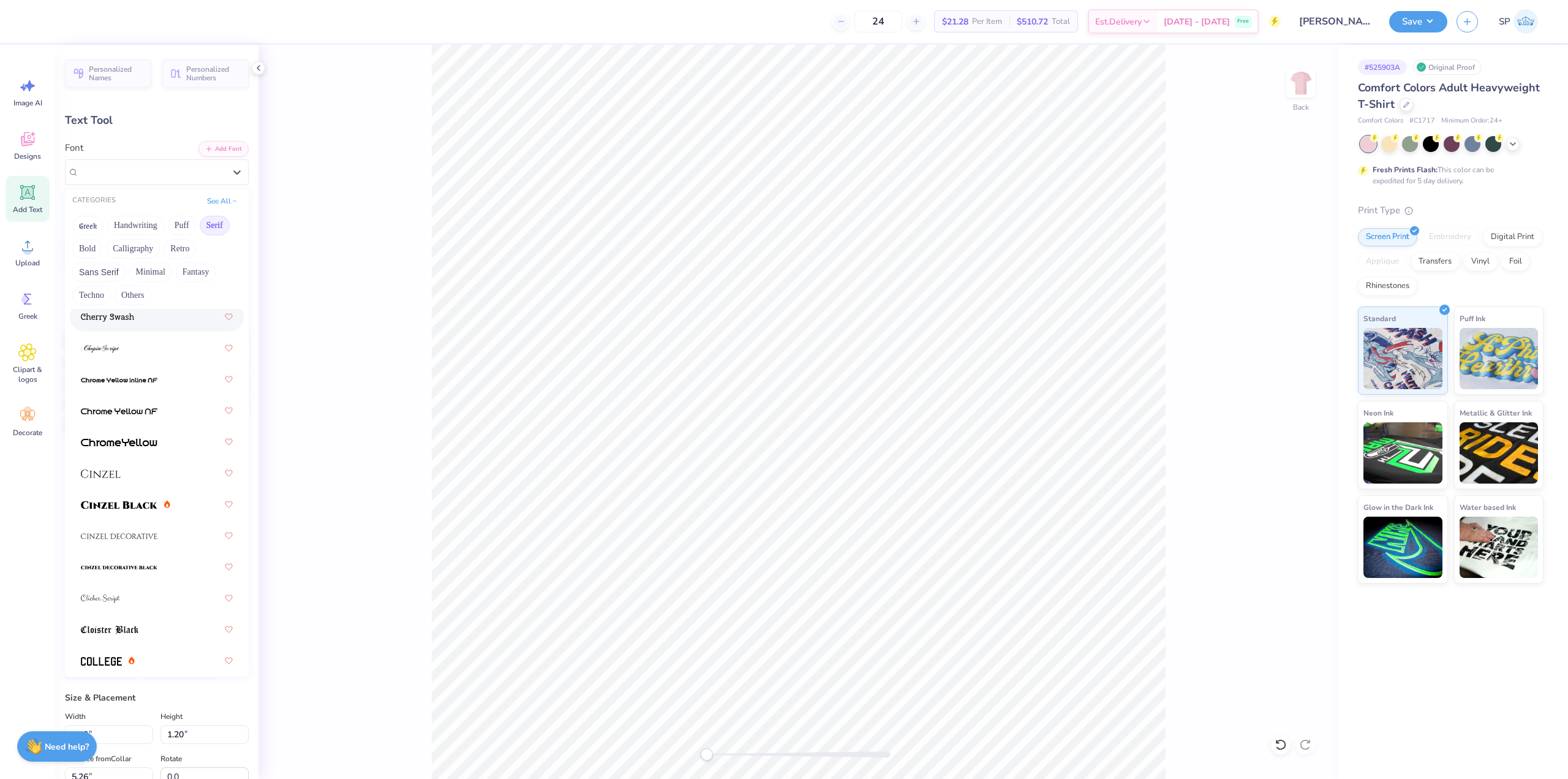
click at [224, 224] on button "Serif" at bounding box center [214, 225] width 30 height 19
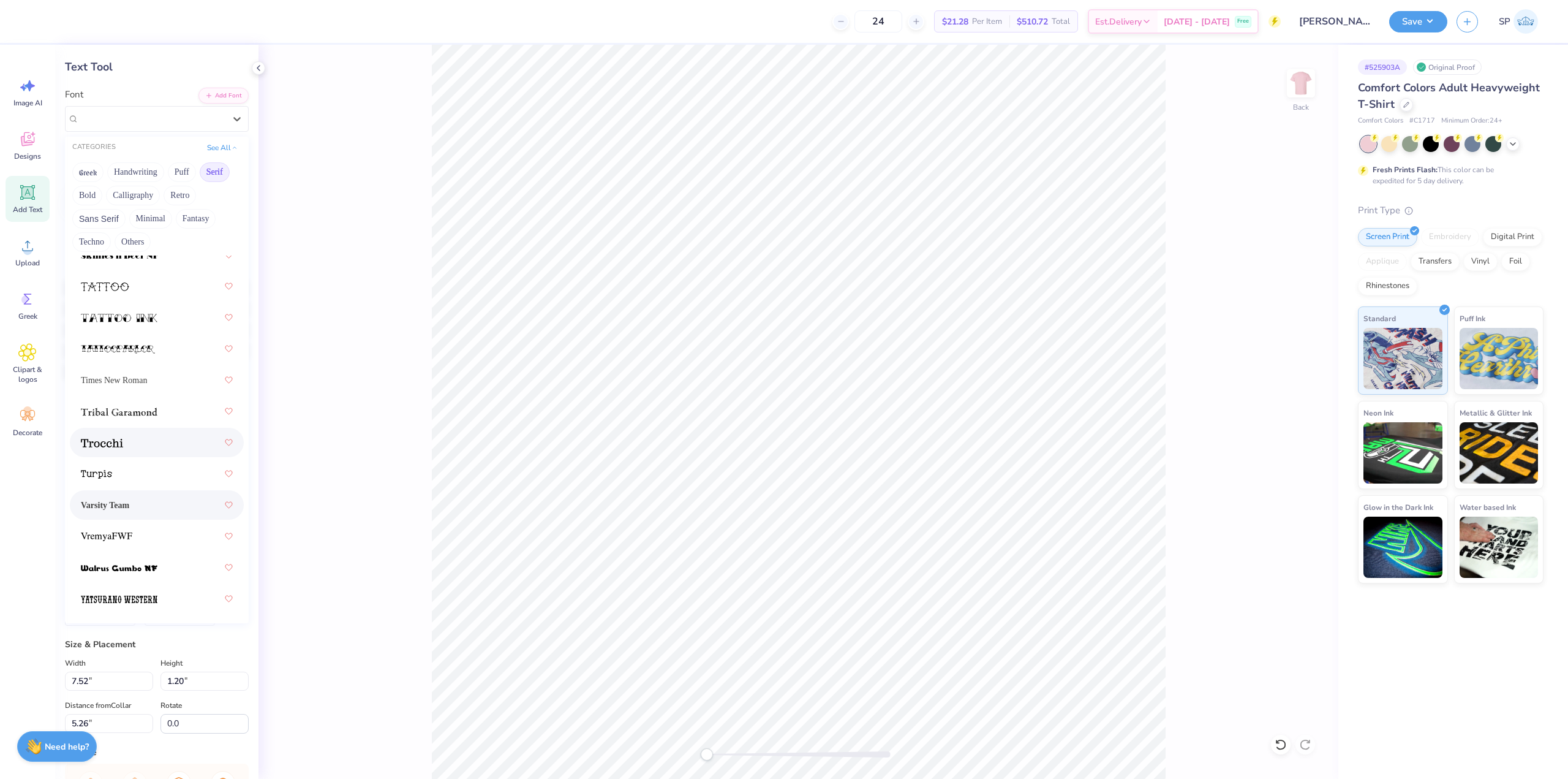
scroll to position [61, 0]
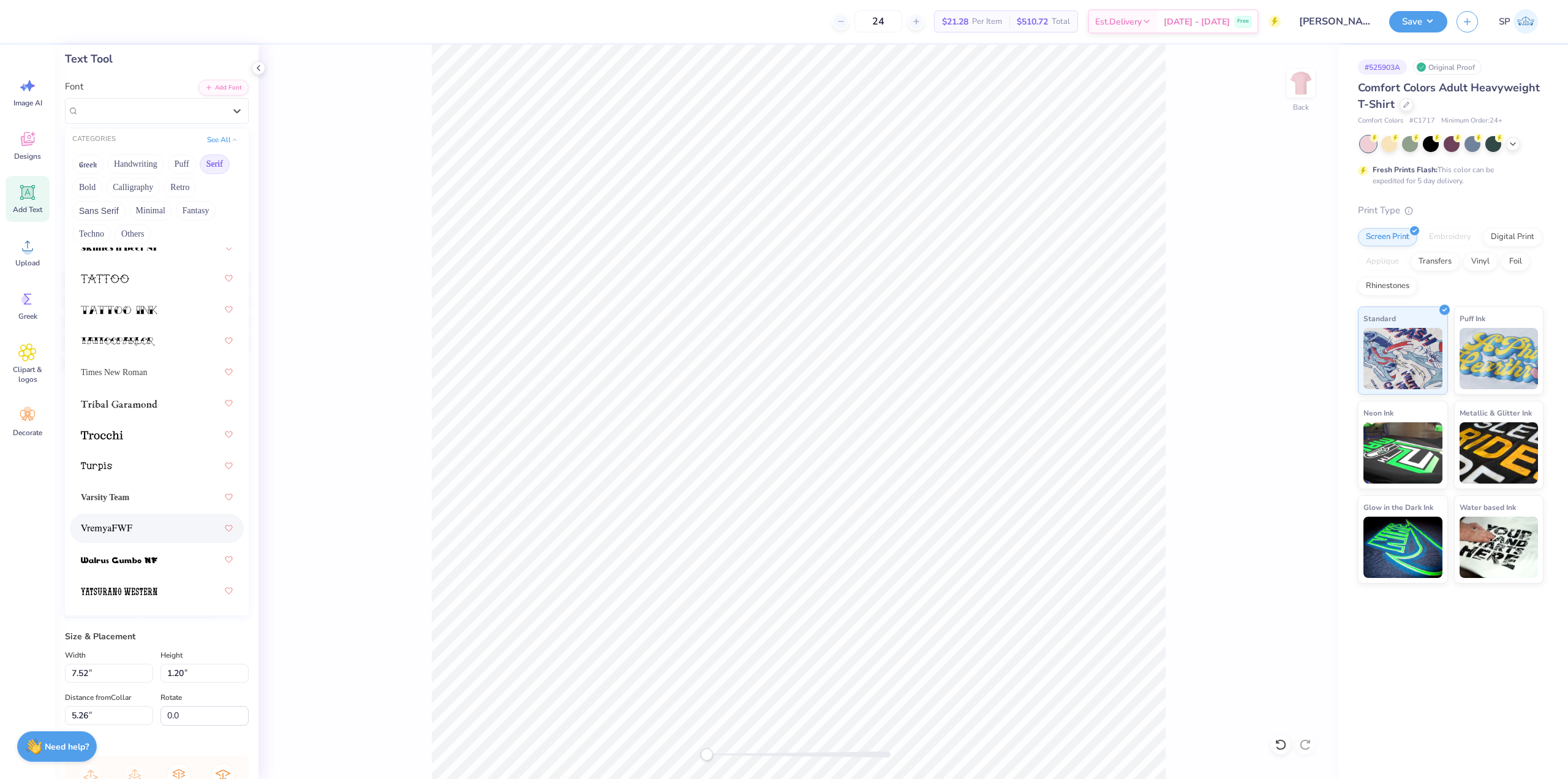
click at [139, 530] on div at bounding box center [157, 528] width 152 height 22
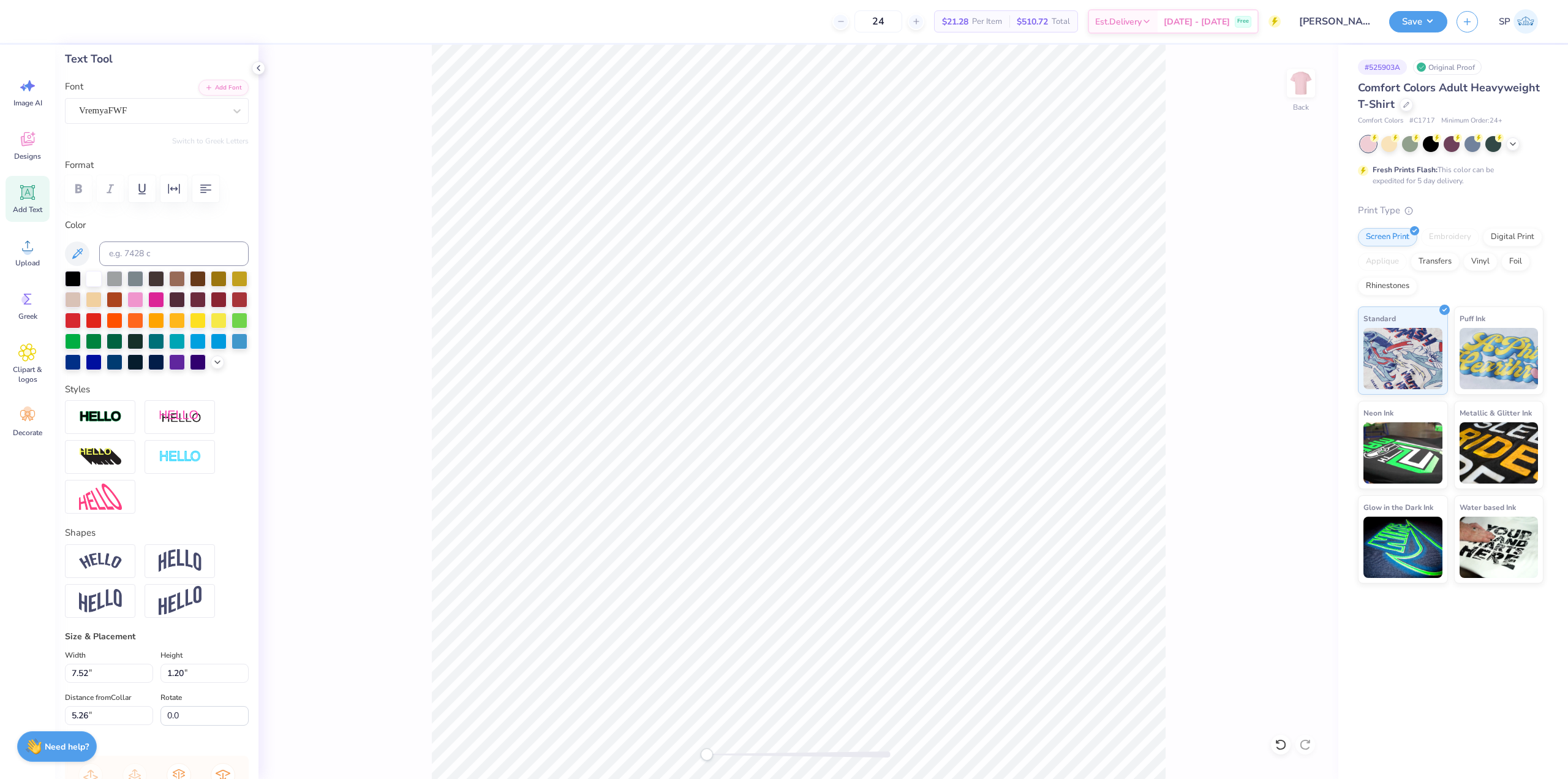
type input "6.20"
type input "0.61"
type input "5.69"
type input "5.18"
type input "0.51"
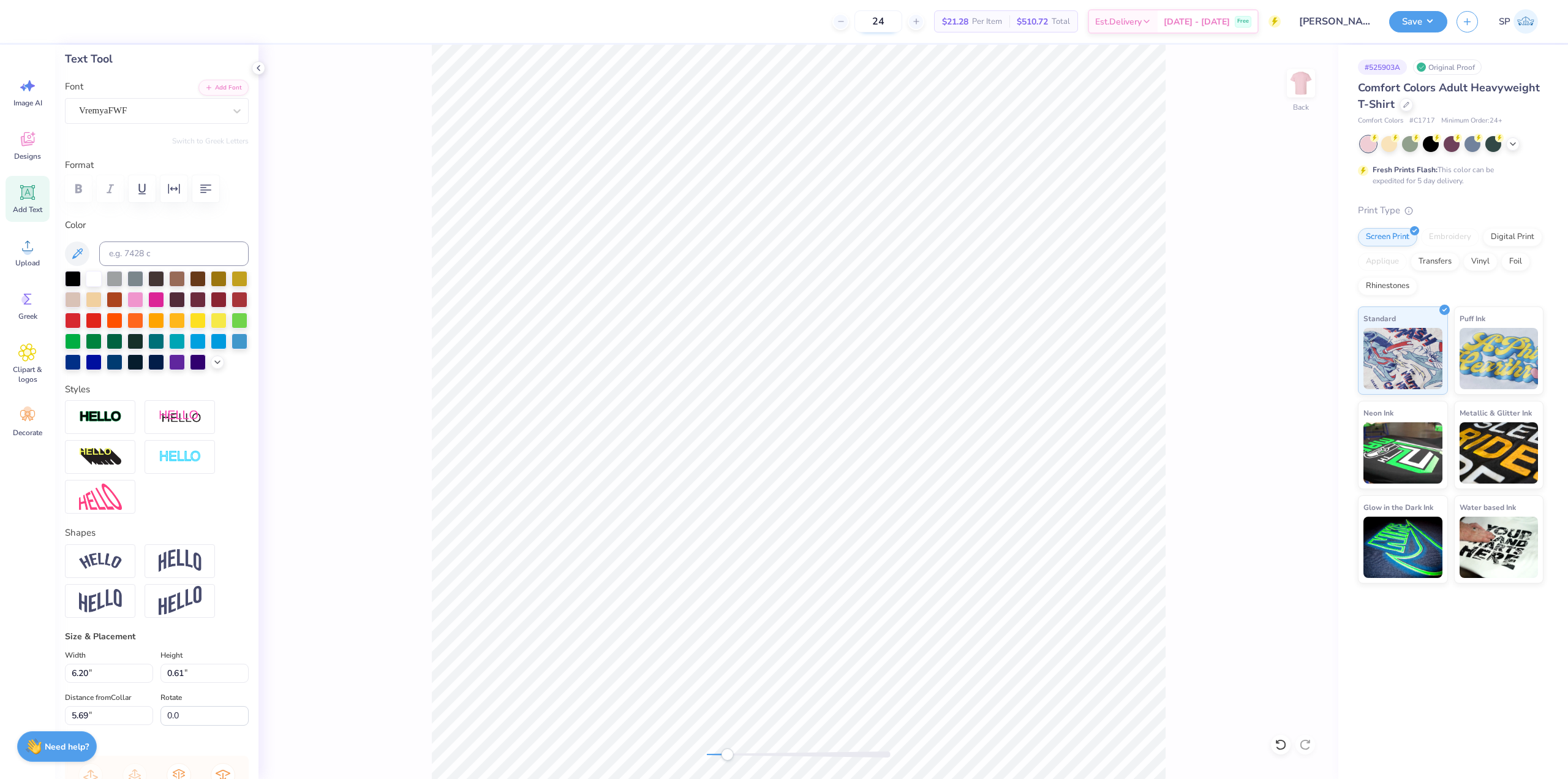
type input "5.41"
click at [26, 241] on icon at bounding box center [28, 246] width 19 height 19
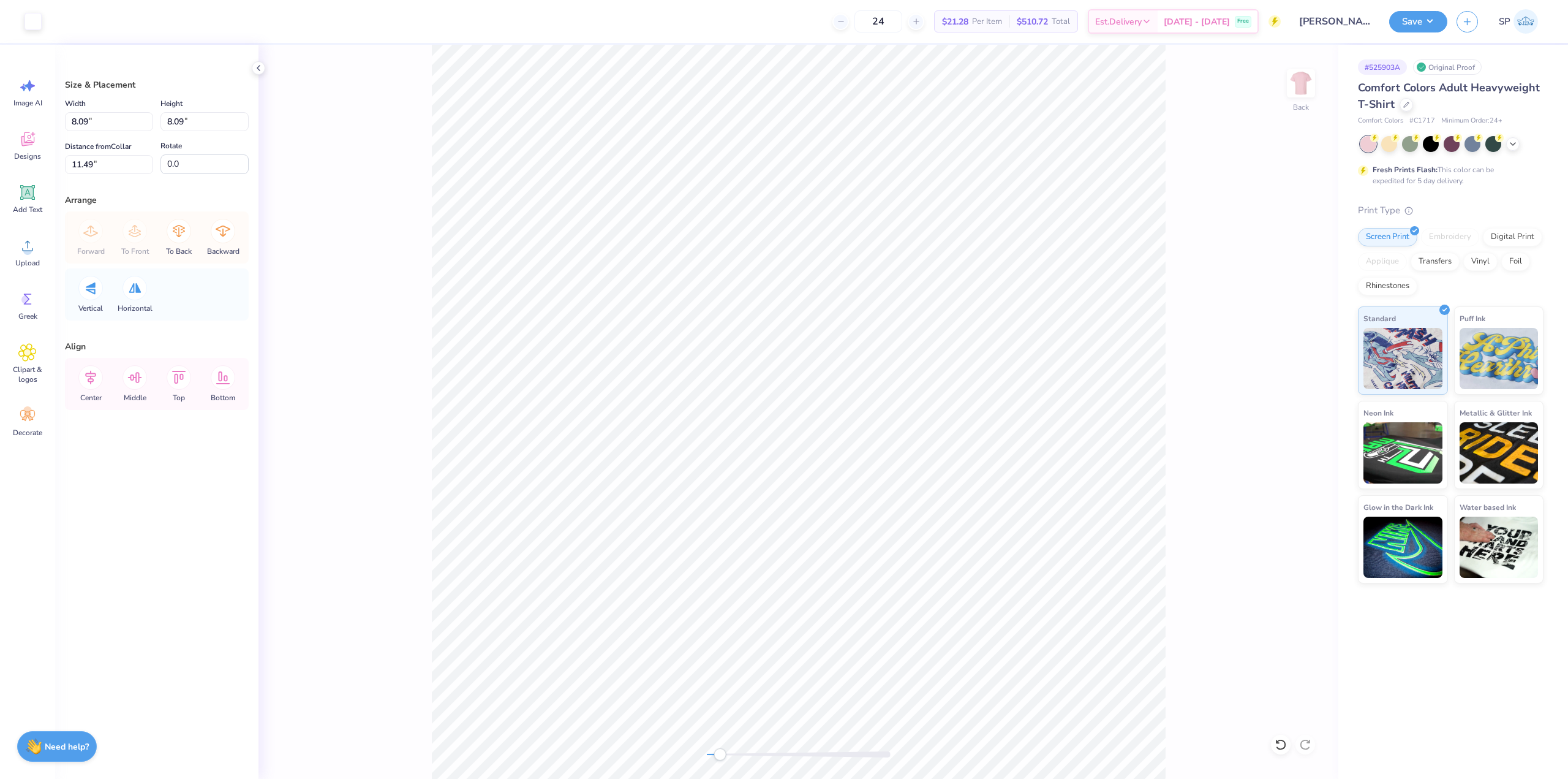
type input "8.09"
type input "11.49"
type input "0.29"
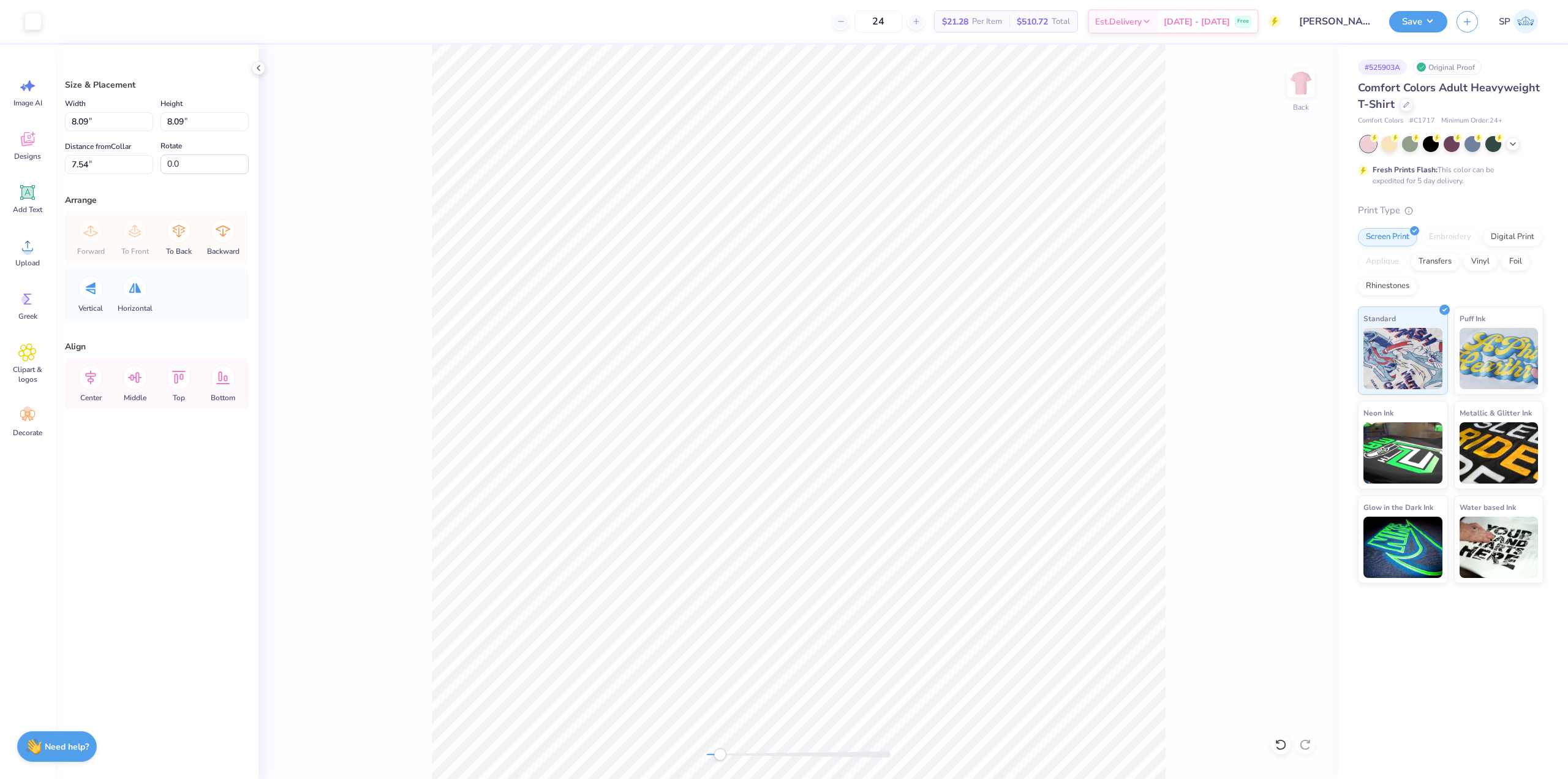
type input "11.46"
type input "0.13"
type input "5.71"
click at [874, 498] on li "Group" at bounding box center [887, 496] width 96 height 24
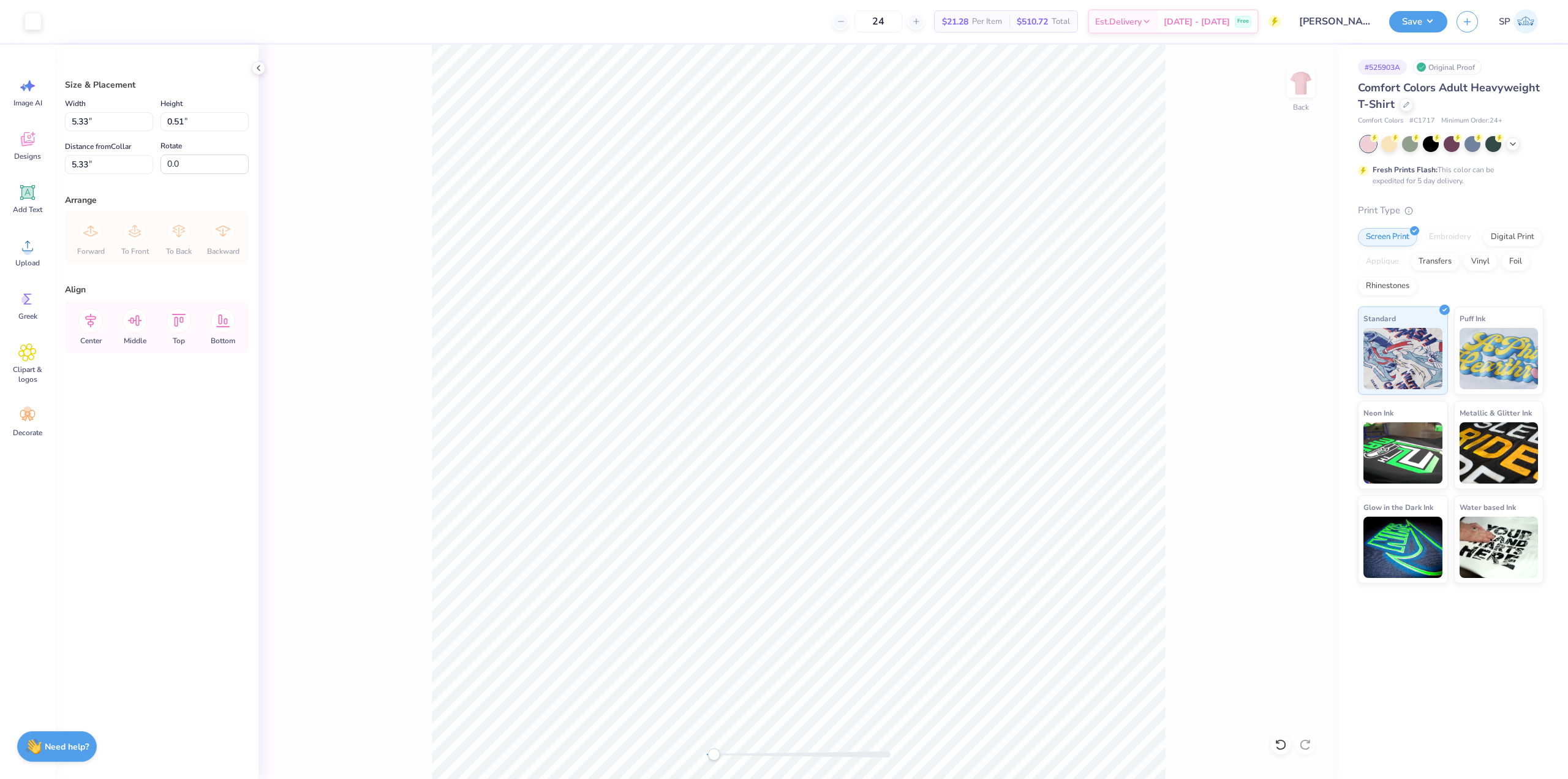
type input "12.08"
type input "1.85"
type input "3.99"
click at [945, 527] on li "Group" at bounding box center [957, 530] width 96 height 24
click at [134, 325] on icon at bounding box center [135, 321] width 25 height 25
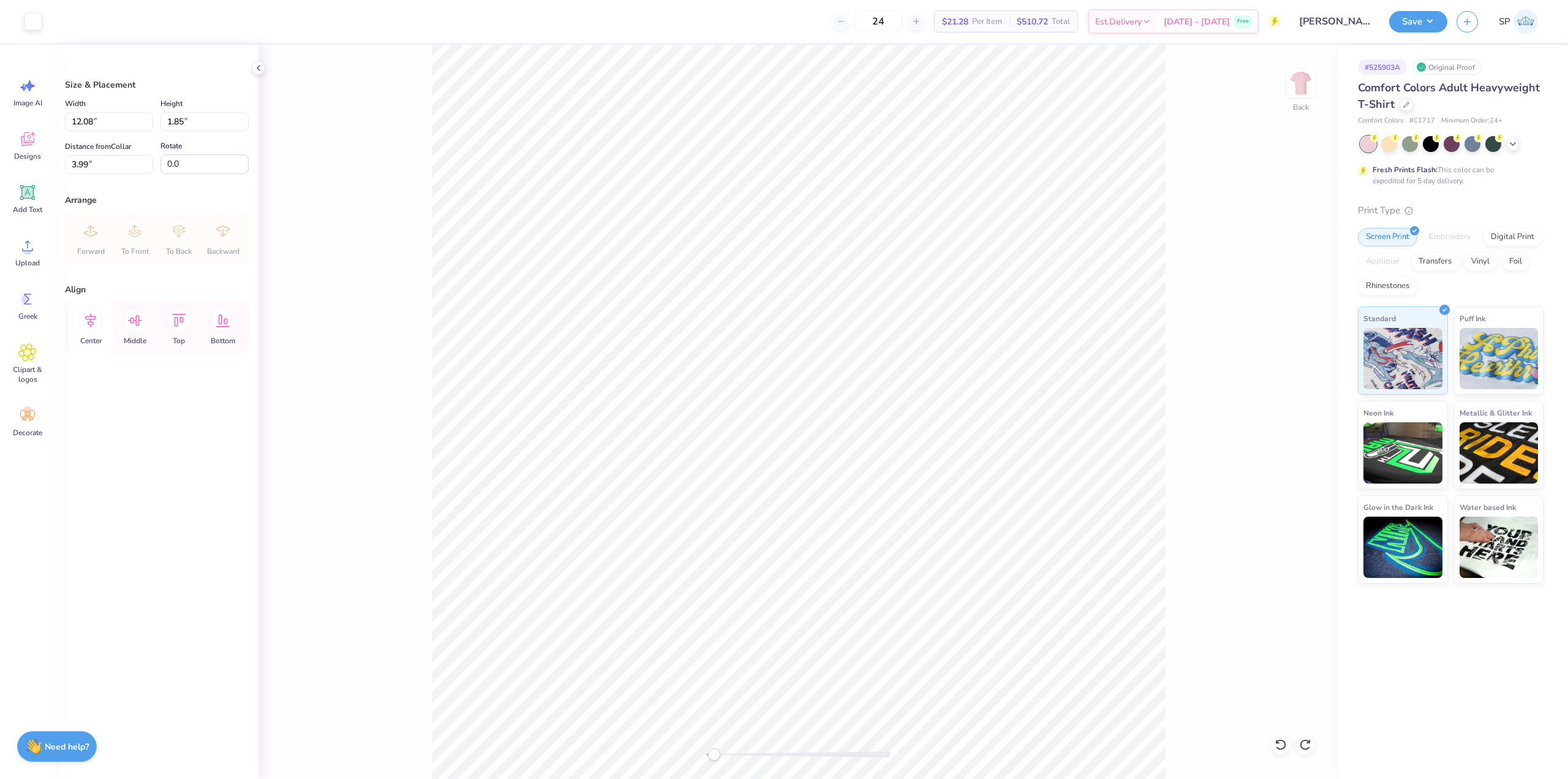
click at [99, 323] on icon at bounding box center [91, 321] width 25 height 25
click at [105, 124] on input "12.08" at bounding box center [109, 121] width 88 height 19
type input "10.00"
type input "1.53"
type input "4.15"
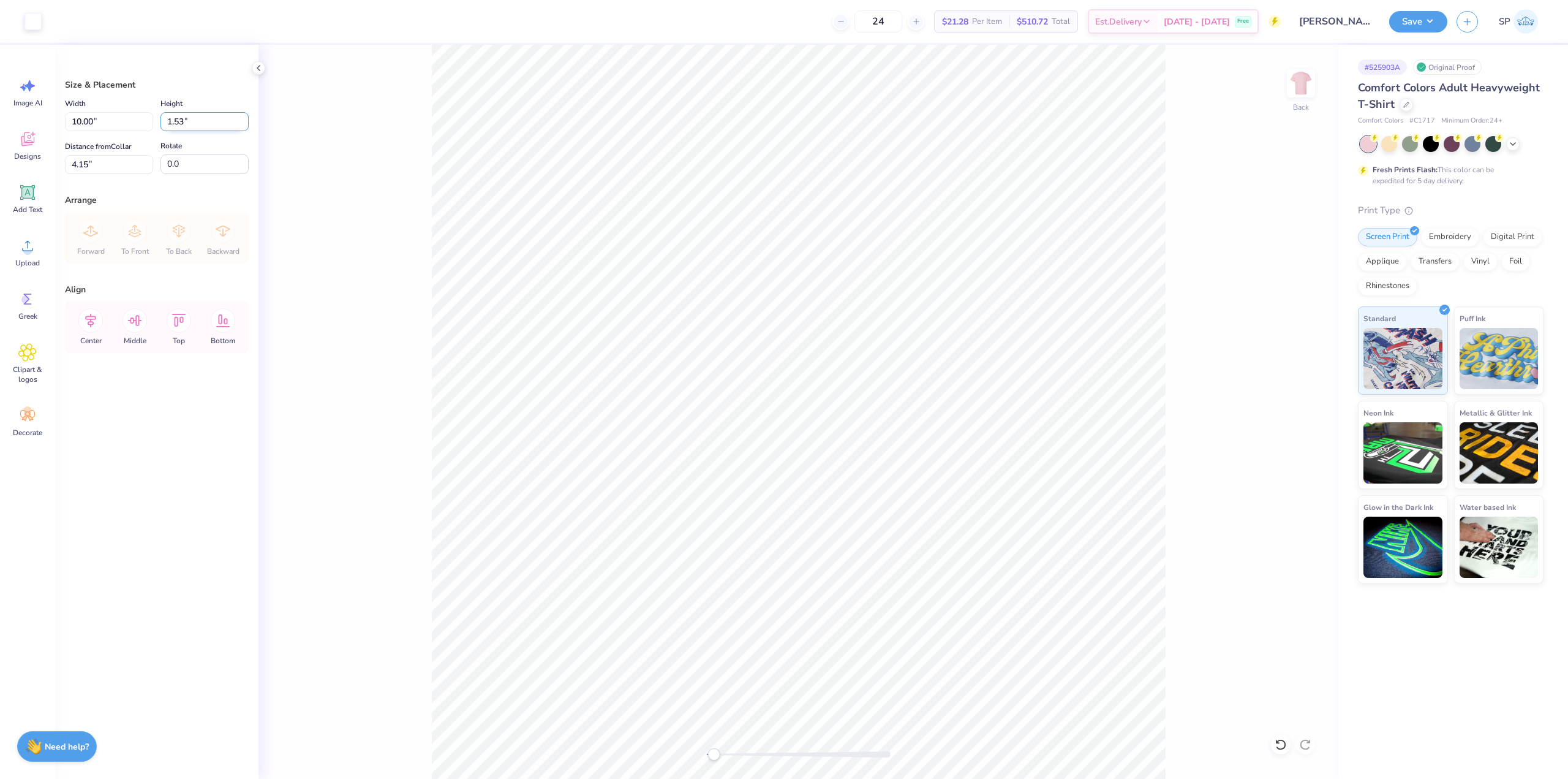
click at [191, 124] on input "1.53" at bounding box center [204, 121] width 88 height 19
type input "3"
type input "14.24"
type input "2.18"
type input "3.82"
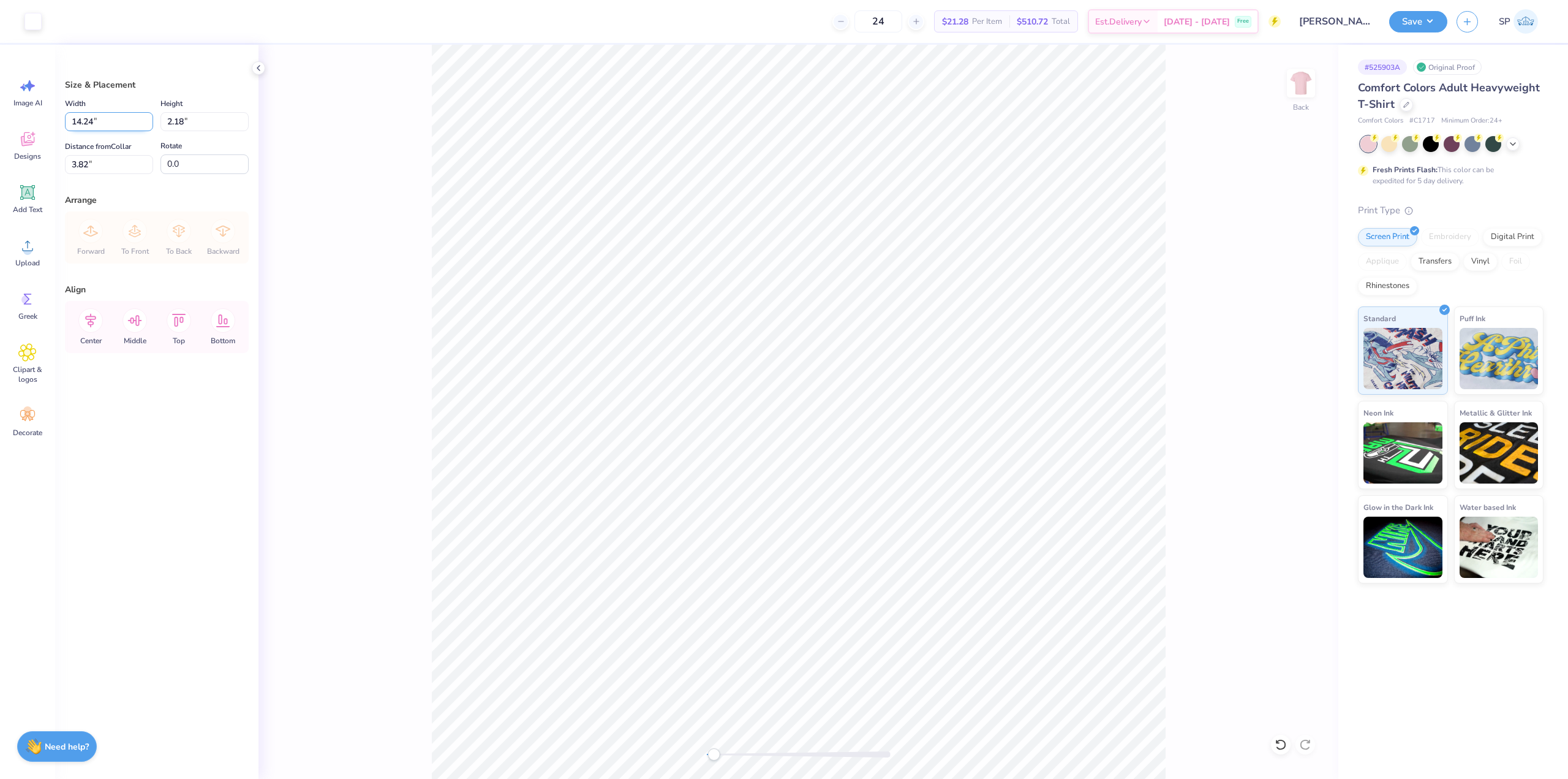
click at [109, 124] on input "14.24" at bounding box center [109, 121] width 88 height 19
type input "10.00"
type input "1.53"
click at [110, 168] on input "4.15" at bounding box center [109, 165] width 88 height 19
type input "3"
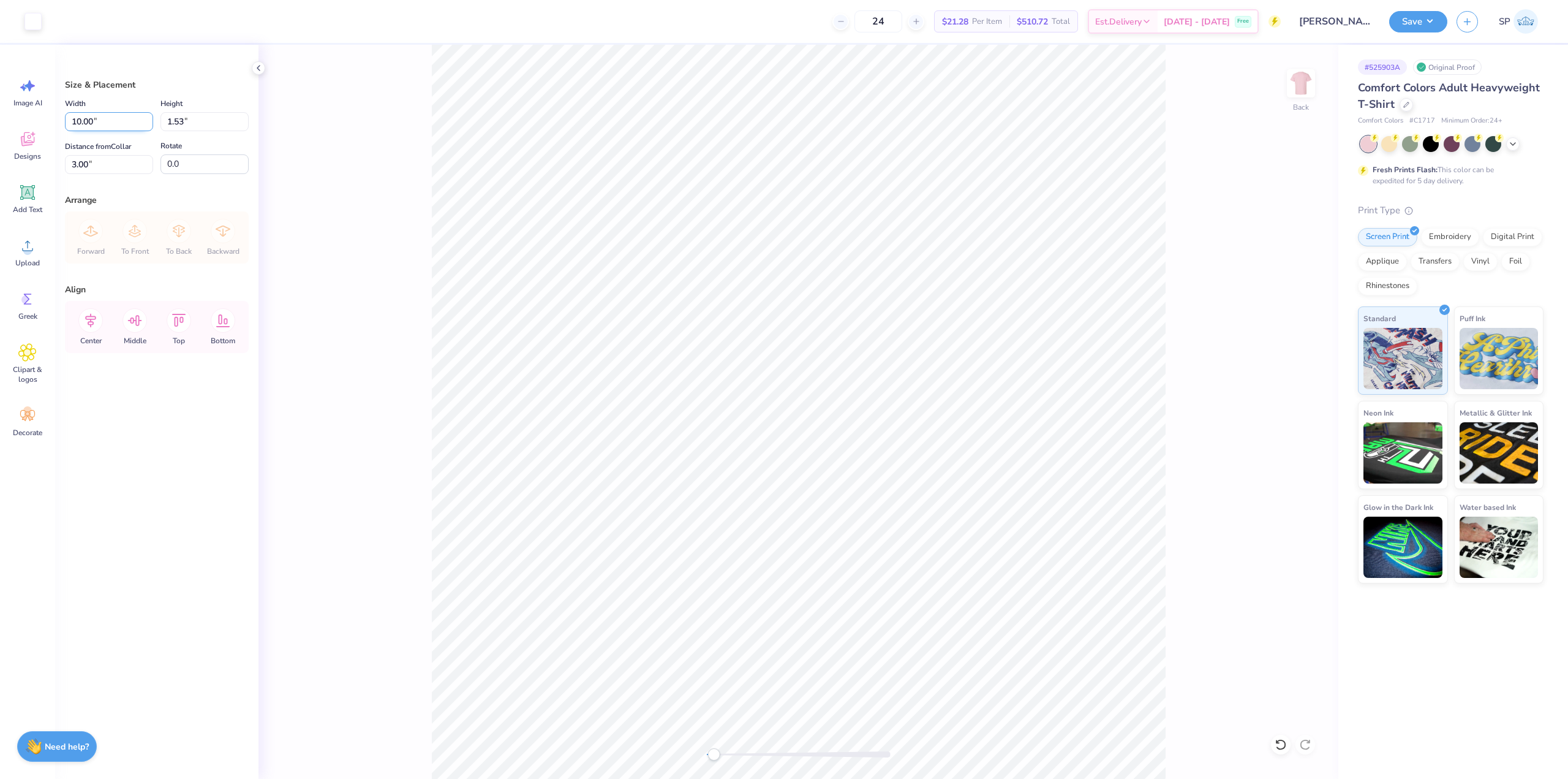
click at [101, 126] on input "10.00" at bounding box center [109, 121] width 88 height 19
type input "11.00"
type input "1.68"
type input "2.92"
click at [109, 163] on input "2.92" at bounding box center [109, 165] width 88 height 19
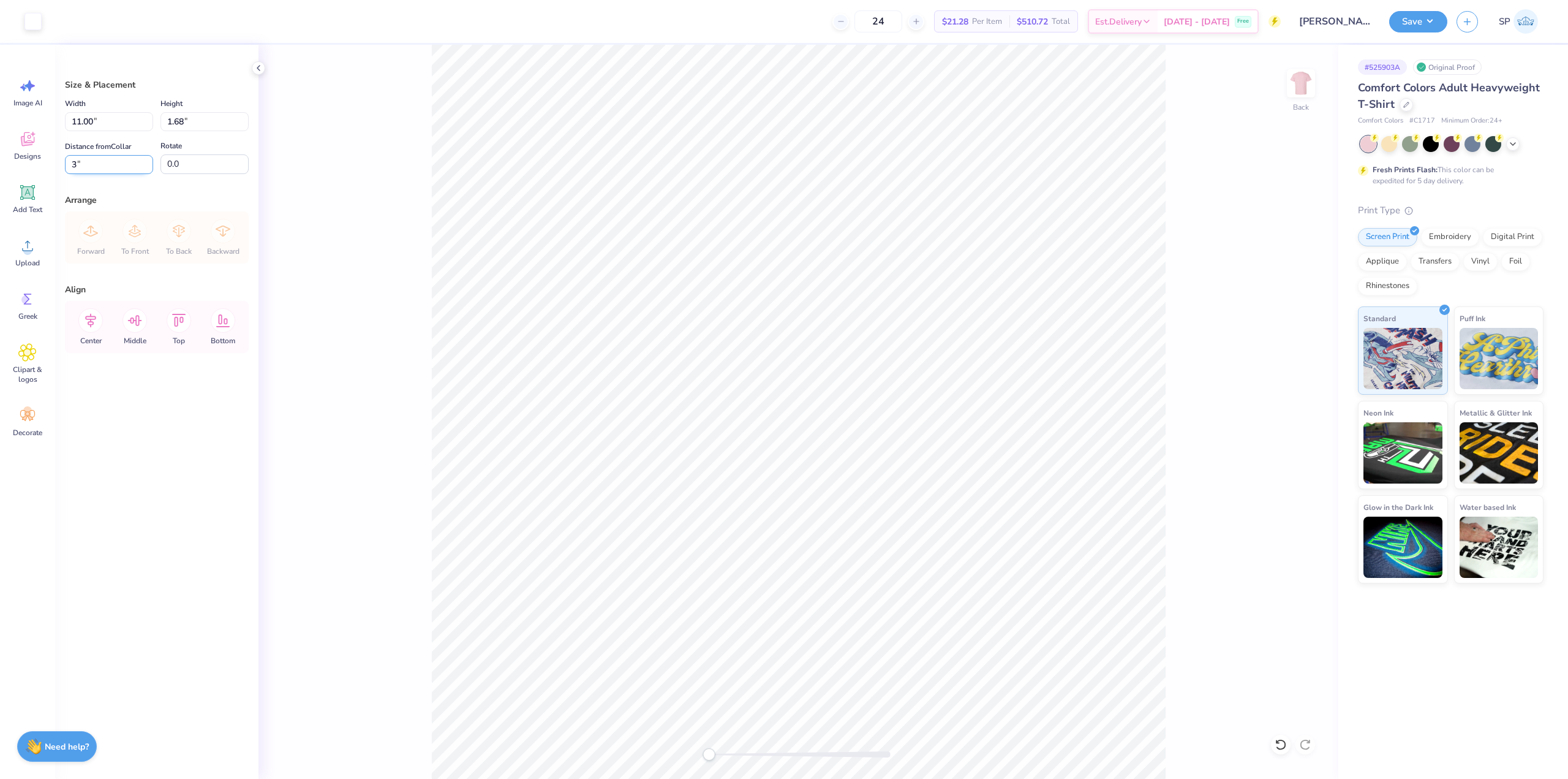
type input "3"
click at [841, 501] on li "Ungroup" at bounding box center [850, 510] width 96 height 24
type input "5.50"
type input "0.53"
click at [85, 318] on icon at bounding box center [91, 321] width 25 height 25
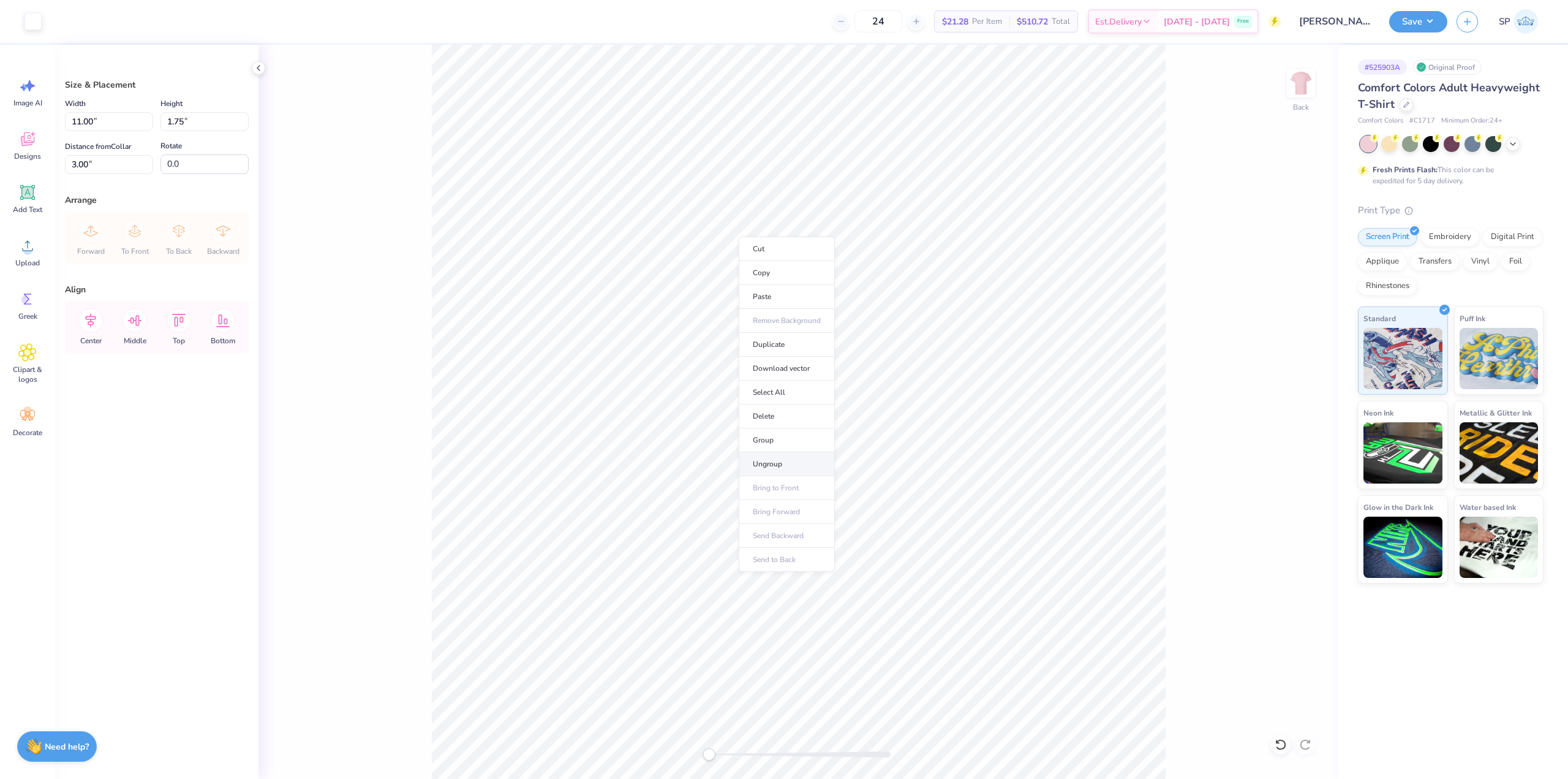
click at [769, 464] on li "Ungroup" at bounding box center [787, 464] width 96 height 24
click at [29, 17] on div at bounding box center [33, 20] width 17 height 17
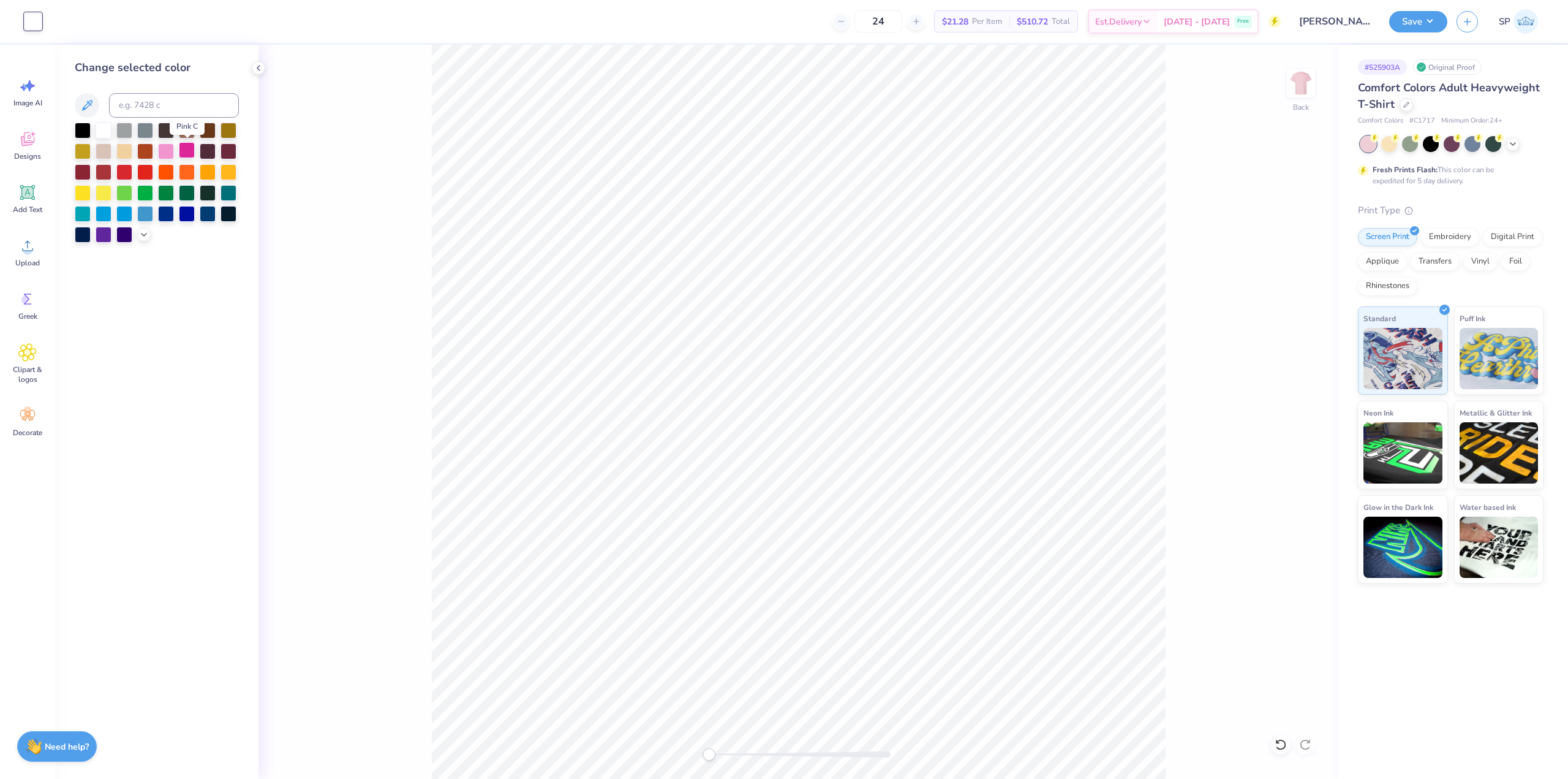
click at [191, 153] on div at bounding box center [187, 150] width 16 height 16
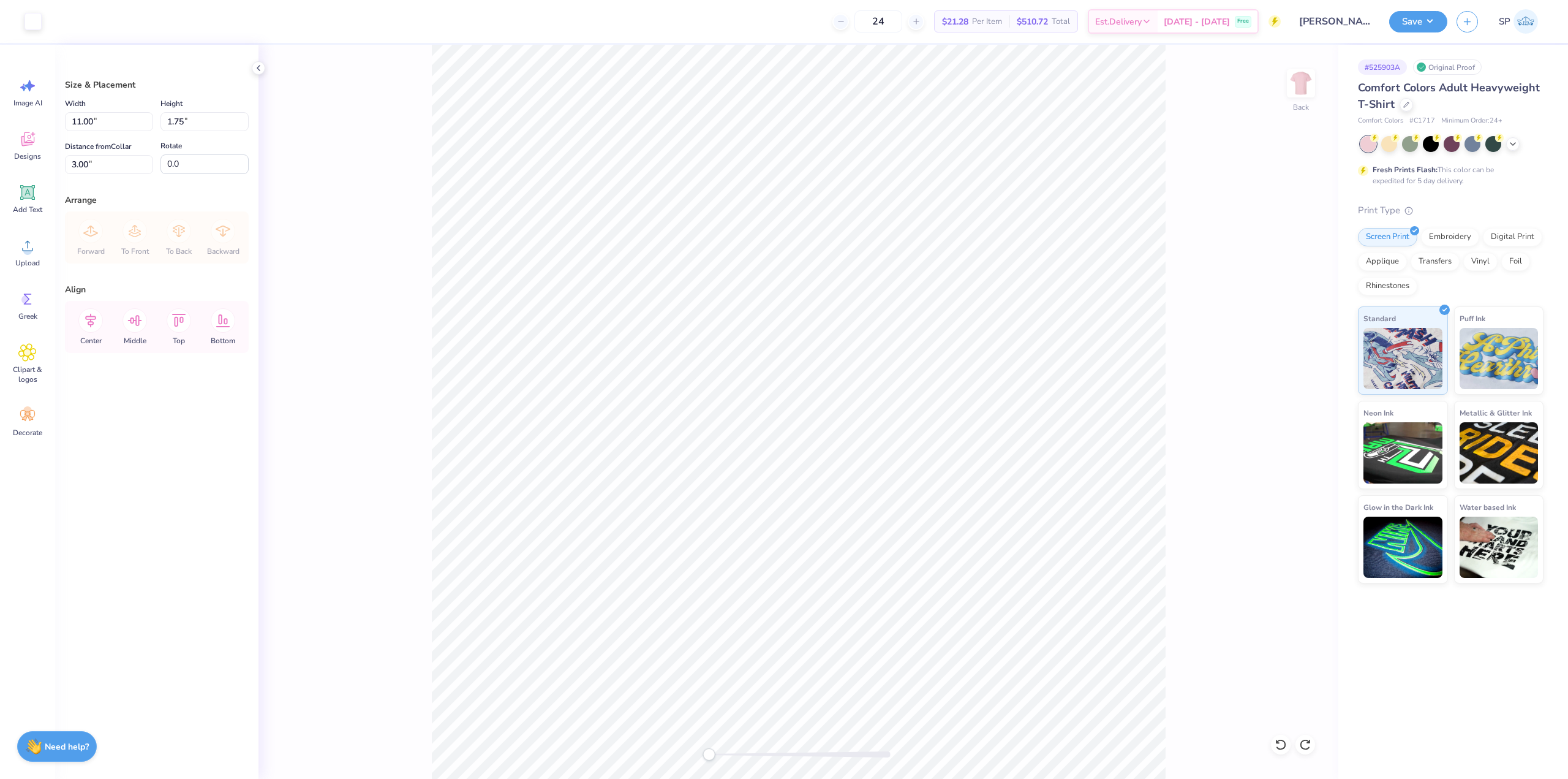
drag, startPoint x: 30, startPoint y: 16, endPoint x: 43, endPoint y: 27, distance: 17.0
click at [31, 16] on div at bounding box center [33, 21] width 17 height 17
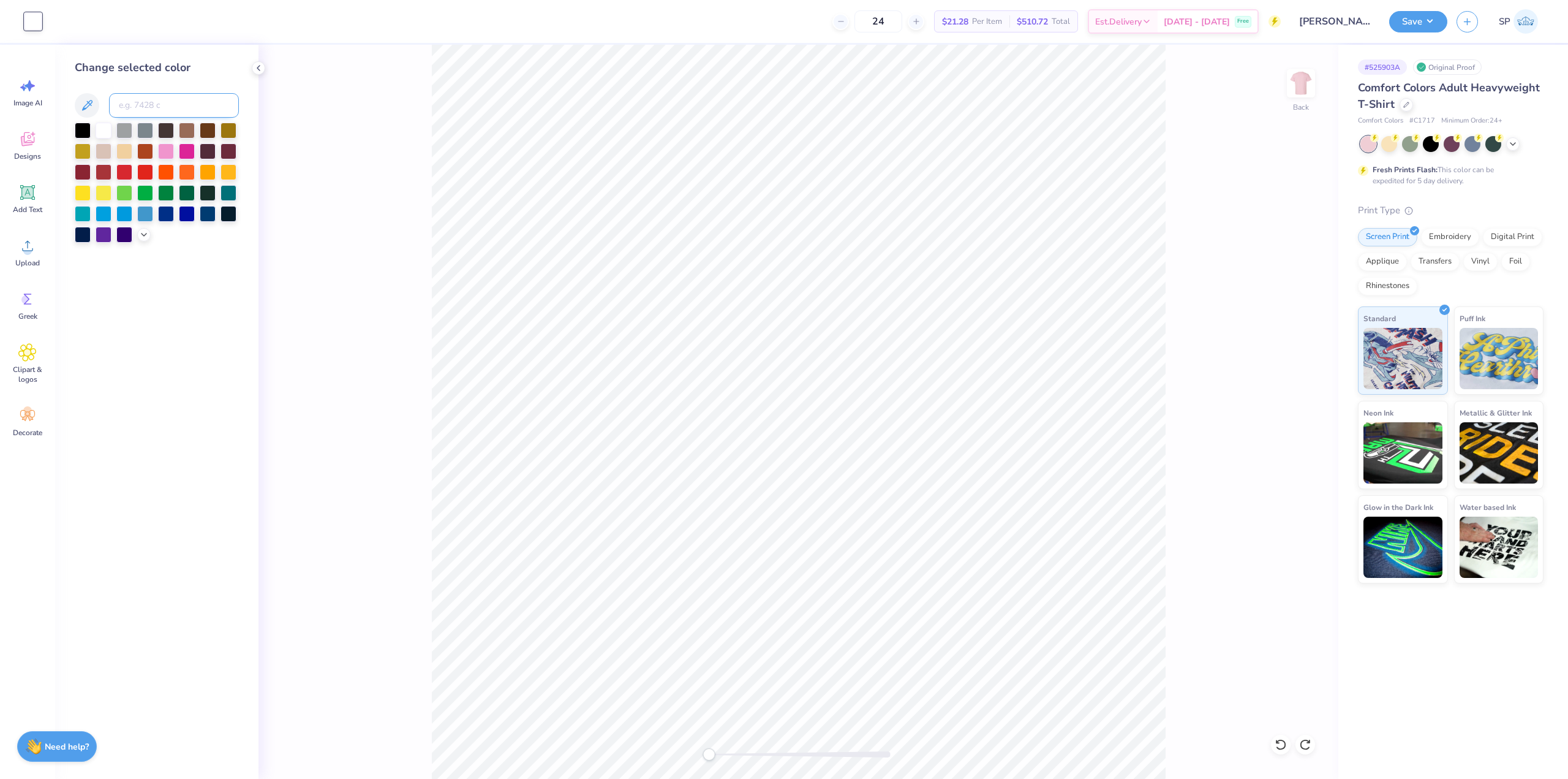
click at [128, 106] on input at bounding box center [174, 105] width 130 height 25
type input "220"
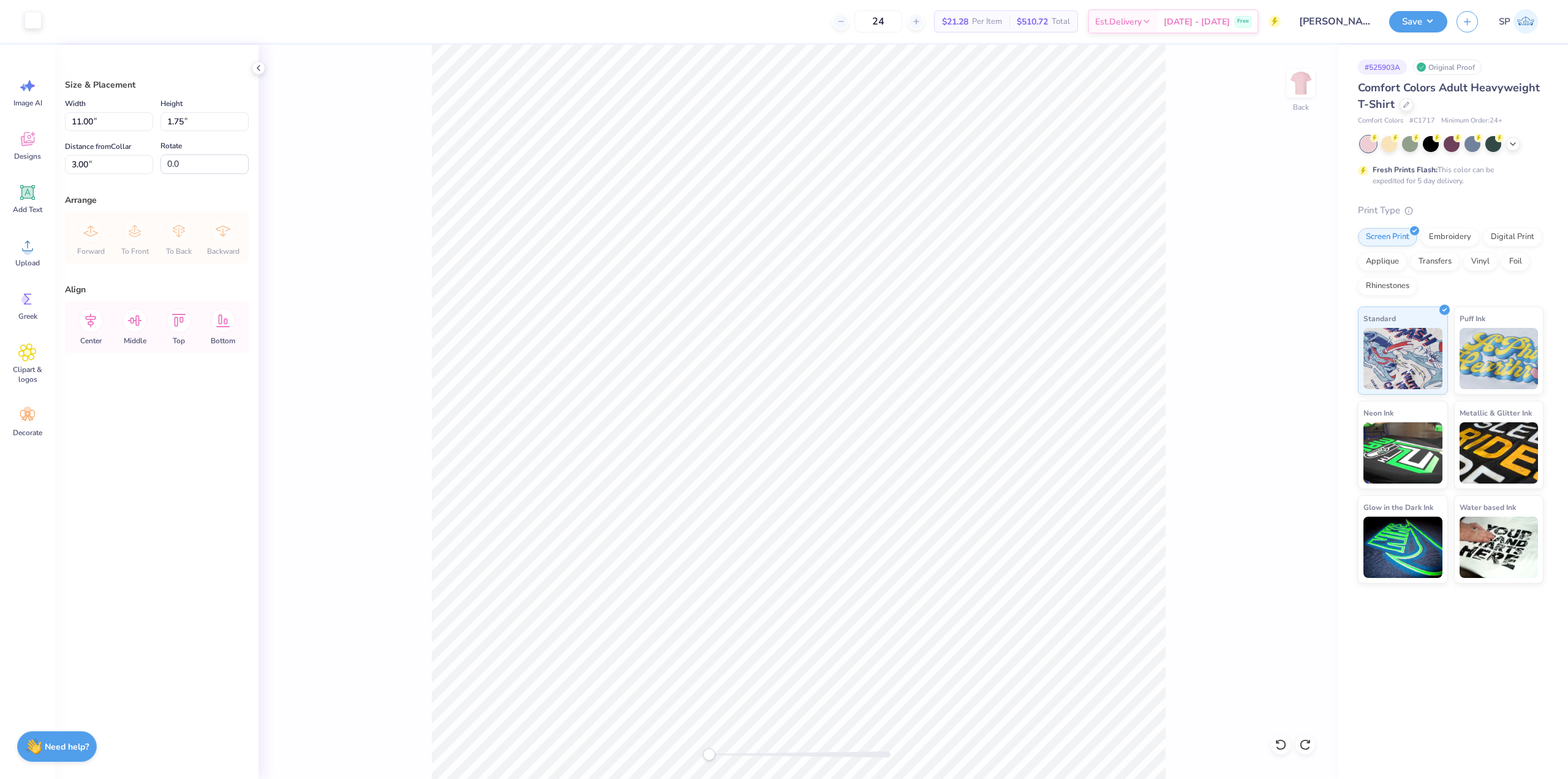
click at [37, 24] on div at bounding box center [33, 20] width 17 height 17
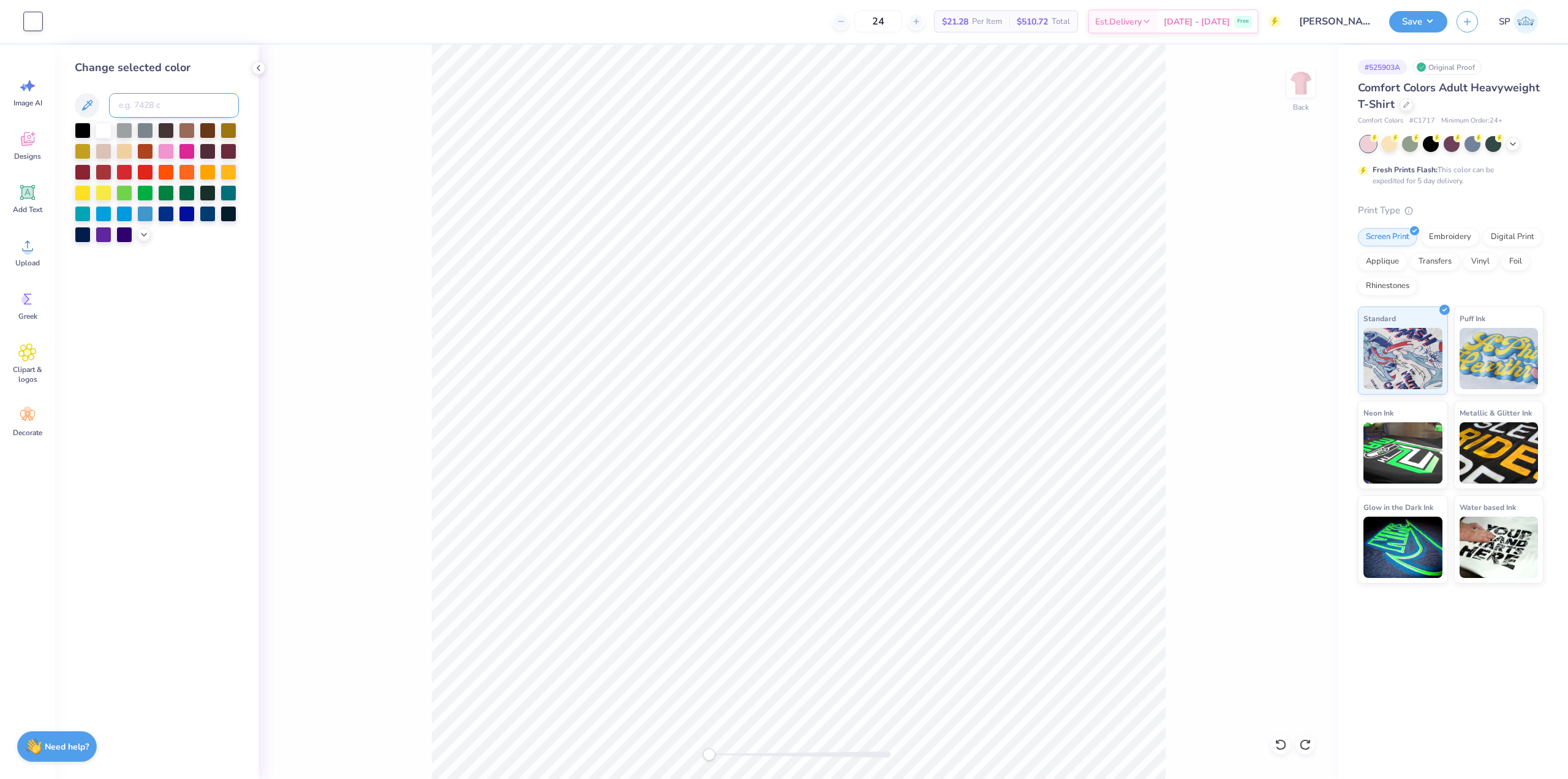
click at [147, 113] on input at bounding box center [174, 105] width 130 height 25
type input "225"
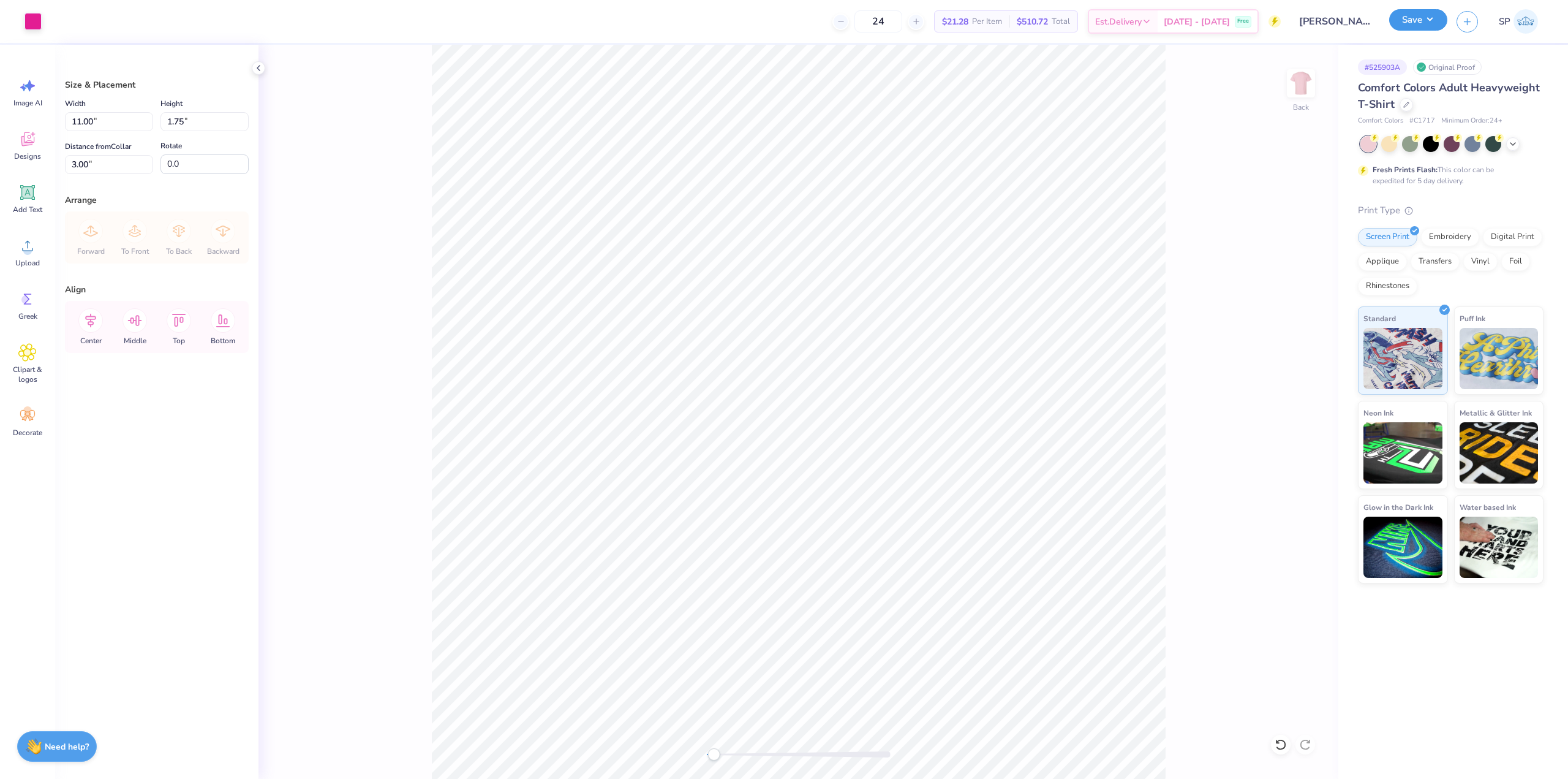
click at [1413, 20] on button "Save" at bounding box center [1418, 20] width 58 height 21
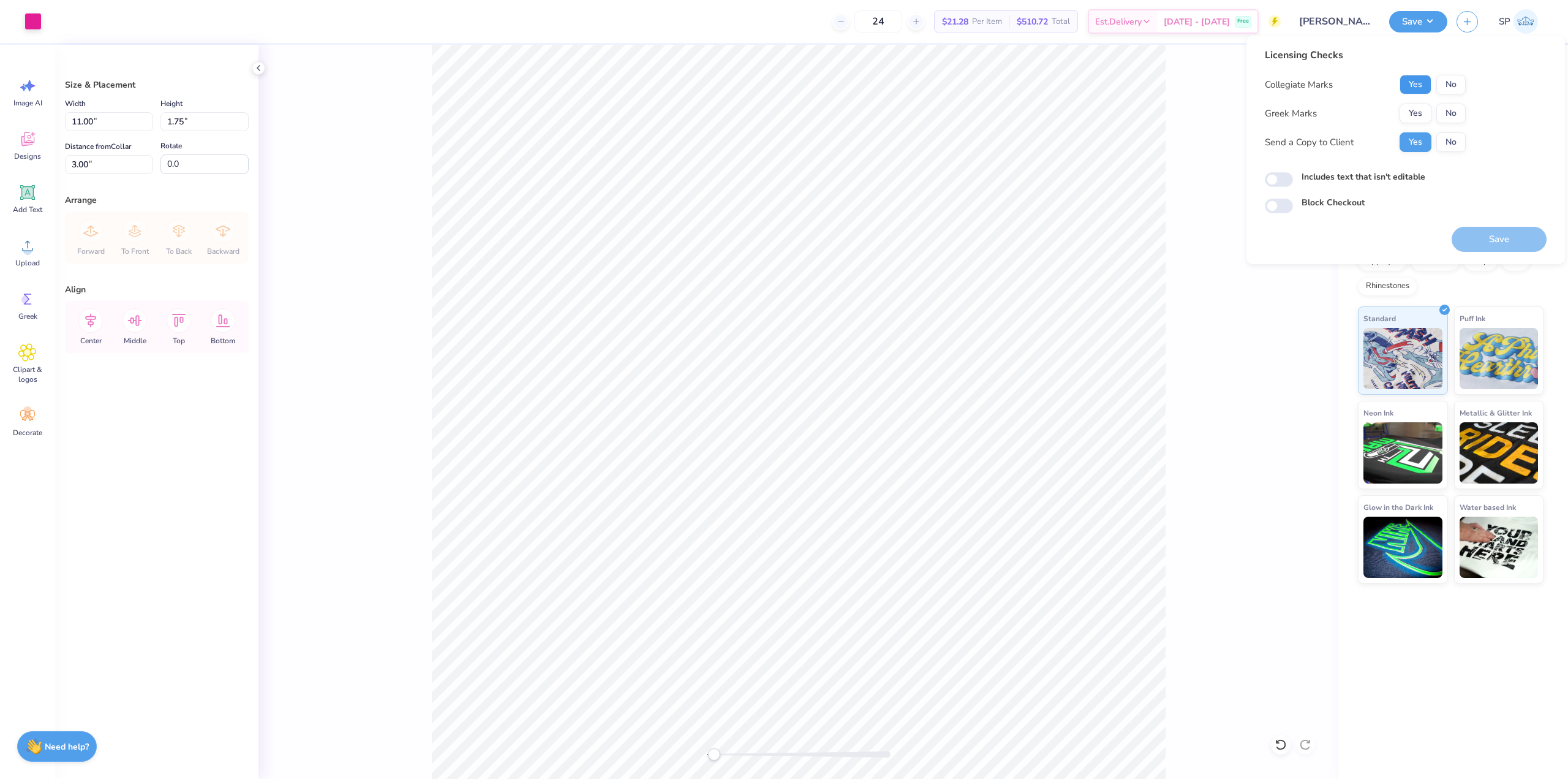
click at [1426, 84] on button "Yes" at bounding box center [1415, 84] width 32 height 19
click at [1447, 111] on button "No" at bounding box center [1451, 113] width 29 height 19
click at [1286, 185] on input "Includes text that isn't editable" at bounding box center [1279, 179] width 28 height 15
checkbox input "true"
click at [1514, 239] on button "Save" at bounding box center [1499, 239] width 95 height 25
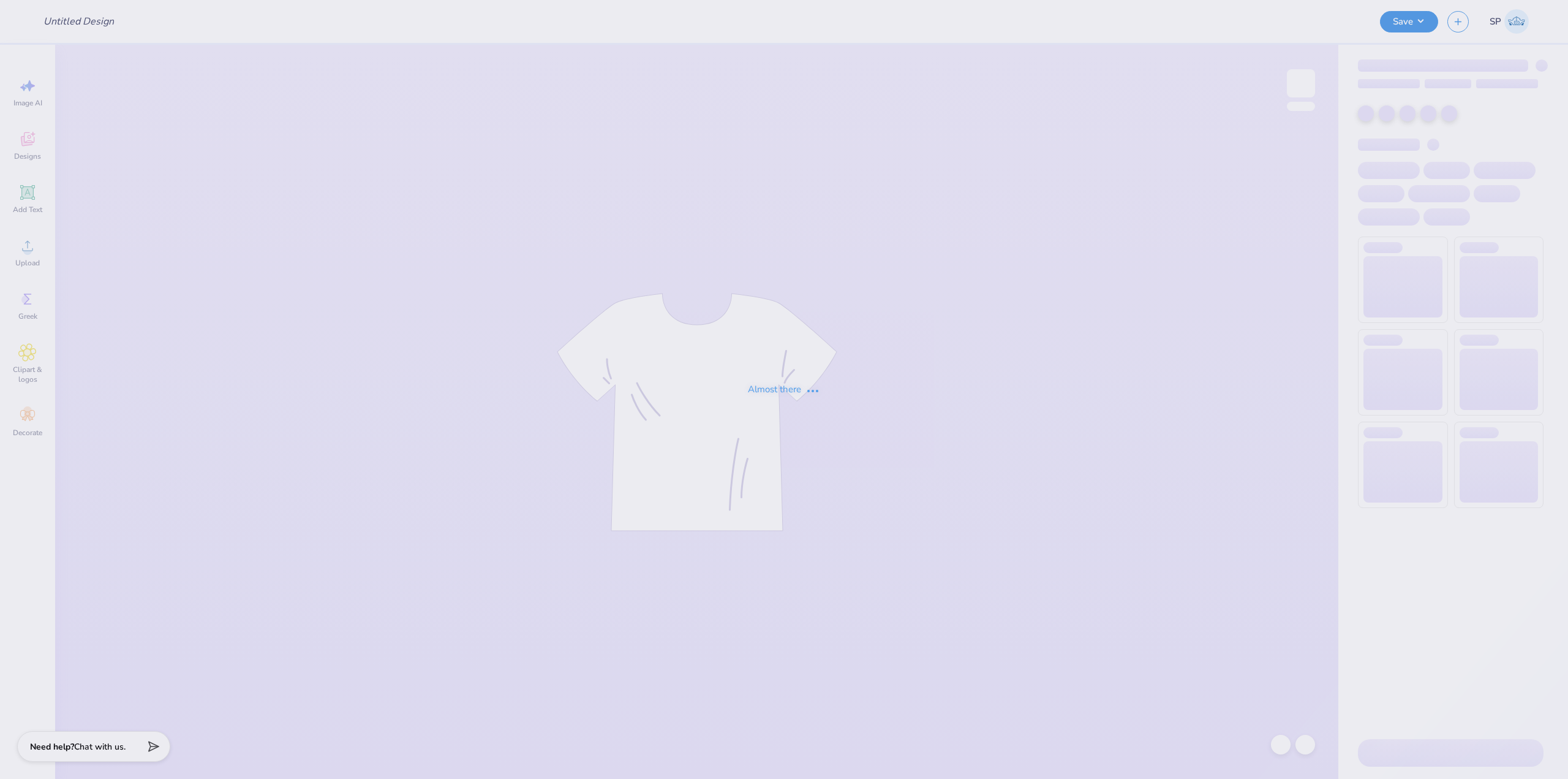
type input "Club Lacrosse Nike Shirt"
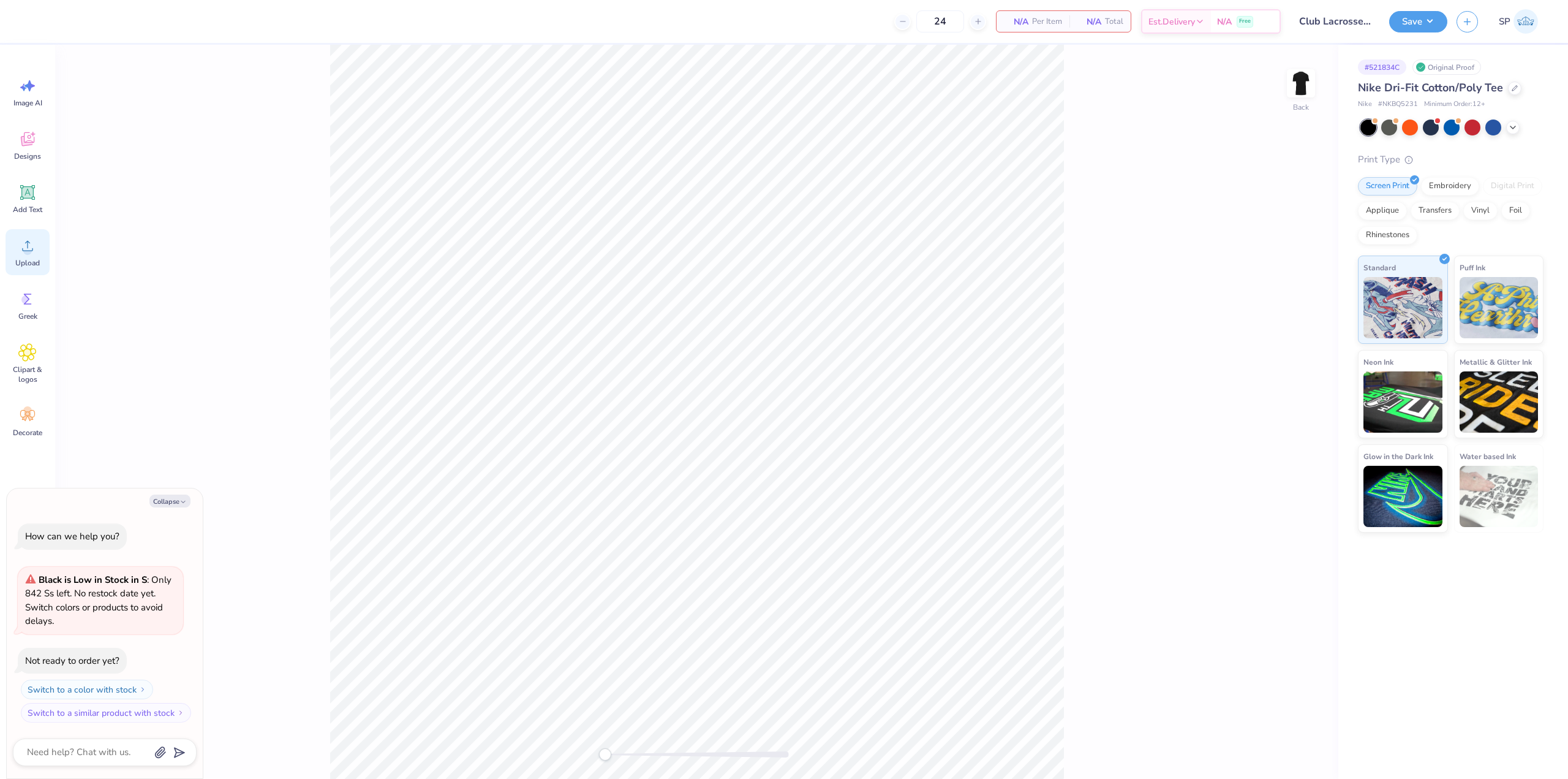
click at [14, 235] on div "Upload" at bounding box center [27, 252] width 44 height 46
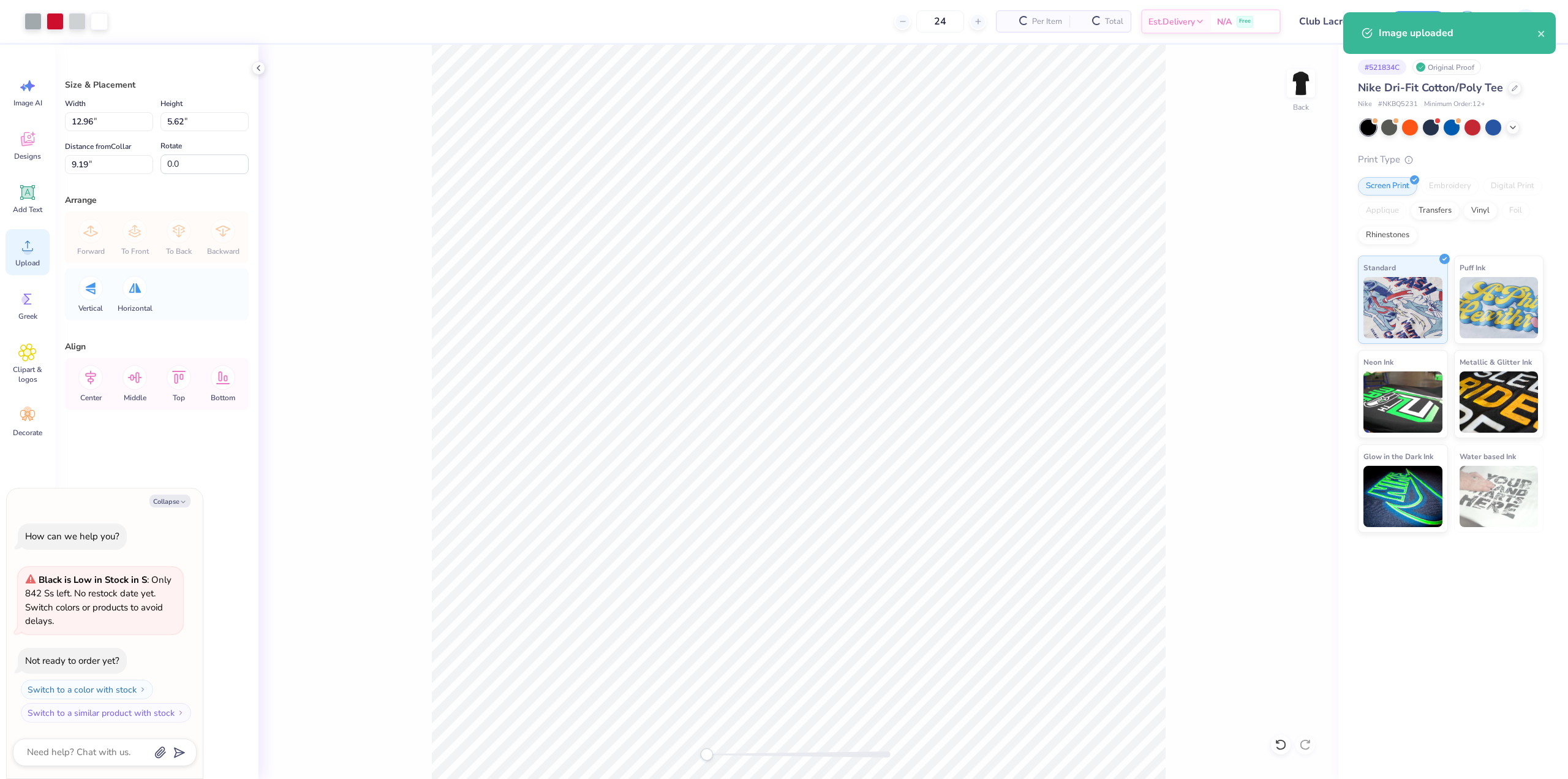
type textarea "x"
click at [88, 127] on input "12.96" at bounding box center [109, 121] width 88 height 19
type input "1"
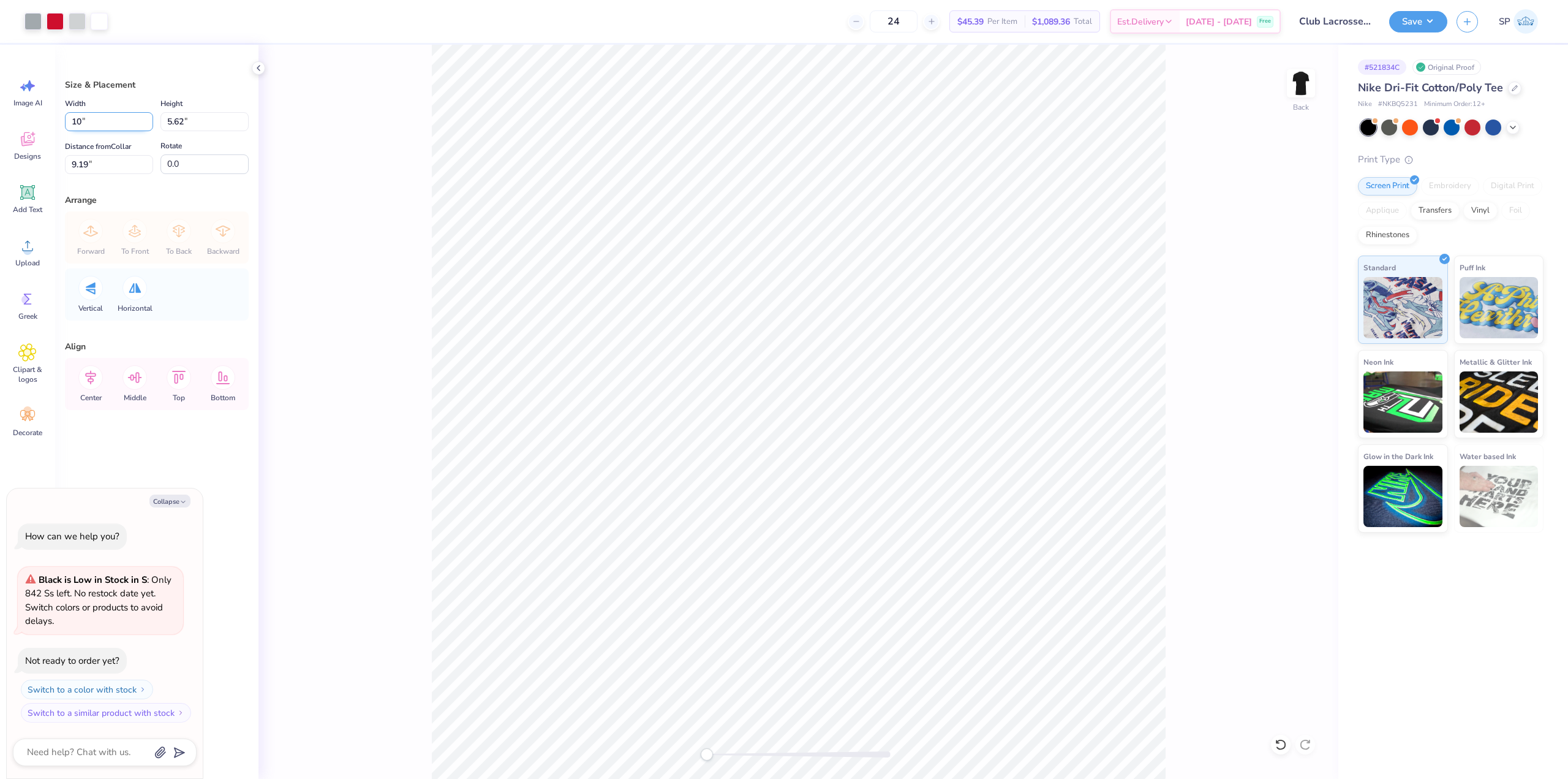
type input "10.00"
type textarea "x"
type input "4.34"
click at [109, 168] on input "9.83" at bounding box center [109, 165] width 88 height 19
type input "2"
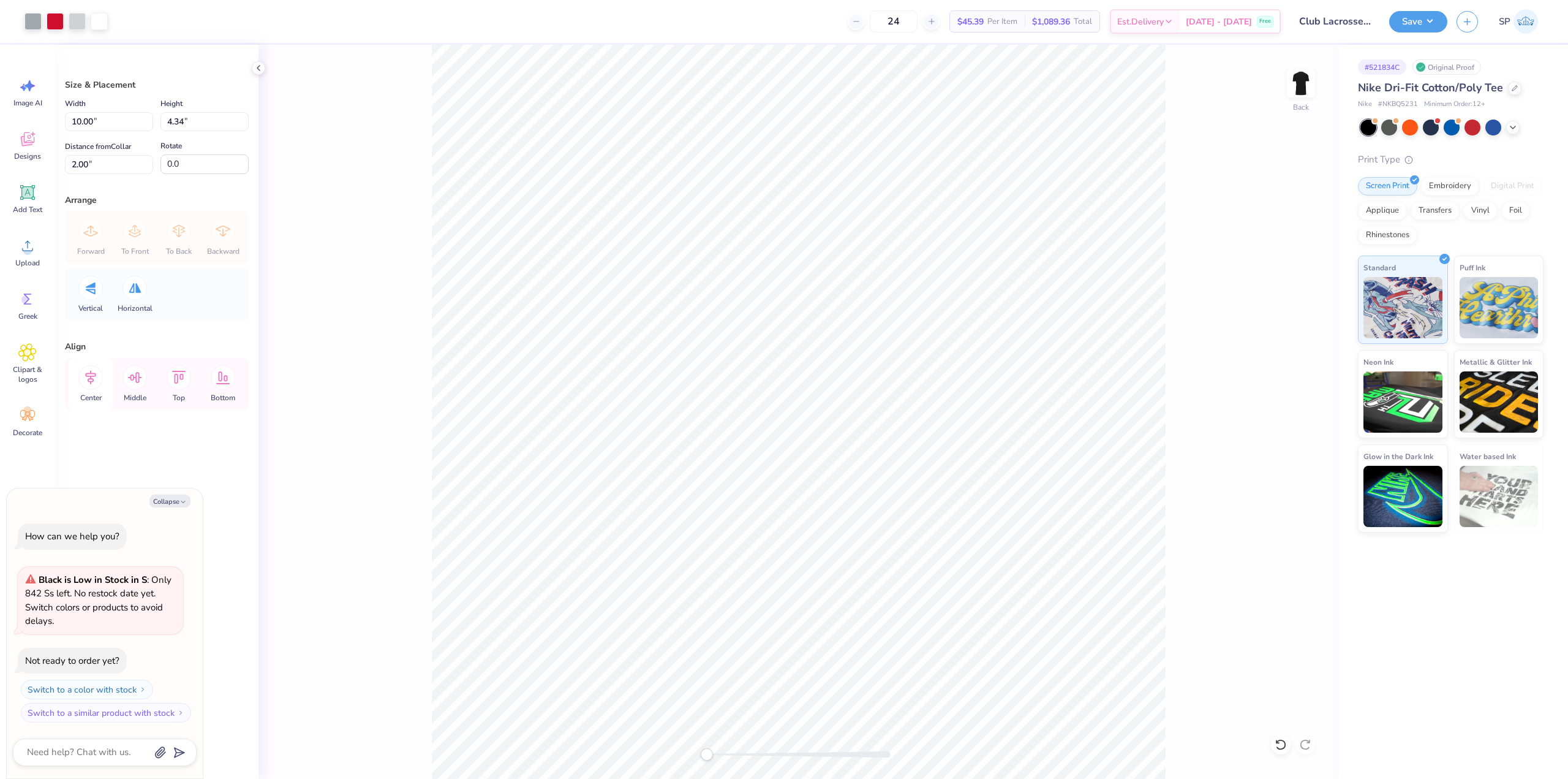
click at [95, 379] on icon at bounding box center [91, 377] width 25 height 25
click at [1410, 25] on button "Save" at bounding box center [1418, 20] width 58 height 21
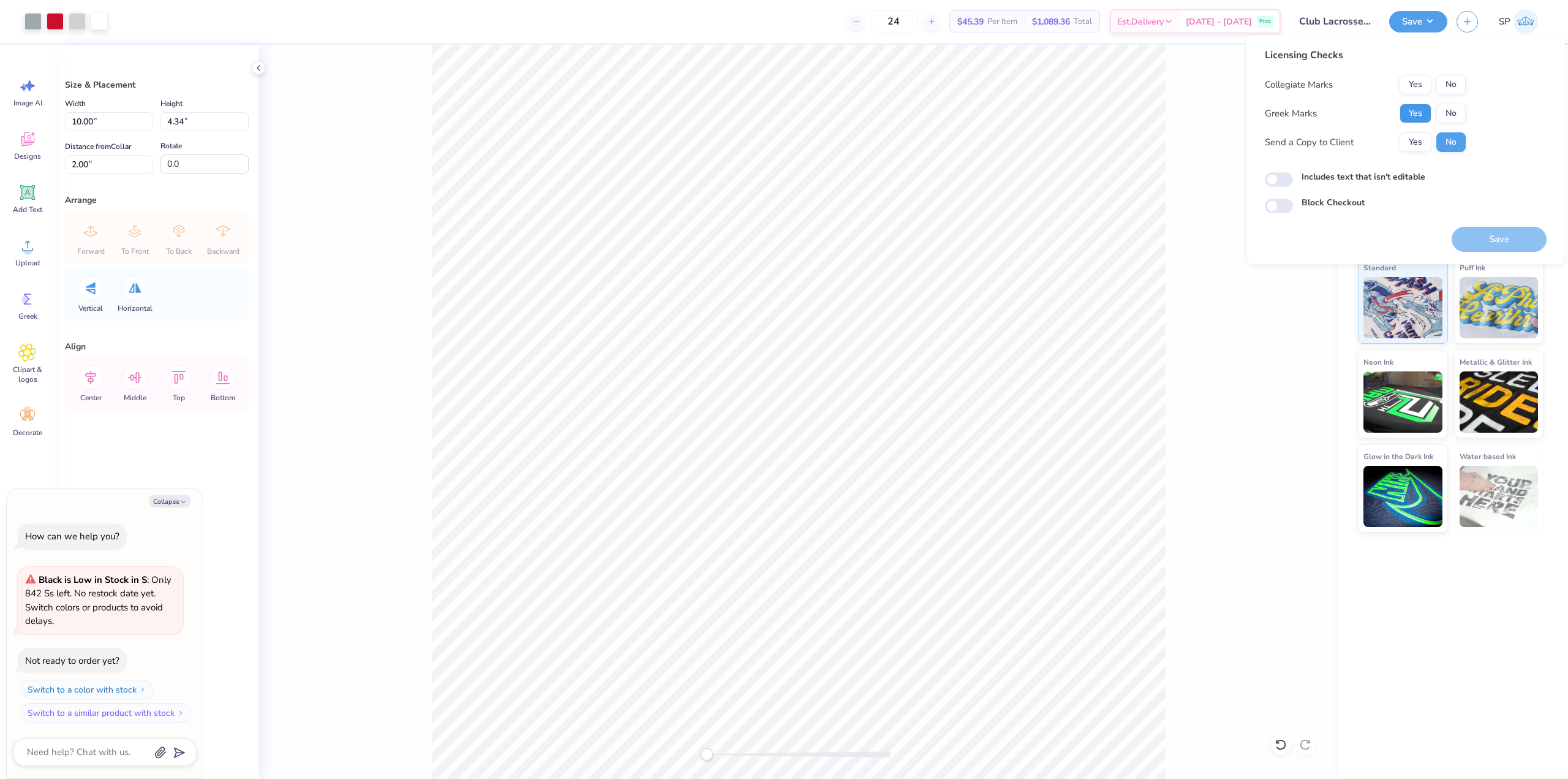
click at [1421, 109] on button "Yes" at bounding box center [1415, 113] width 32 height 19
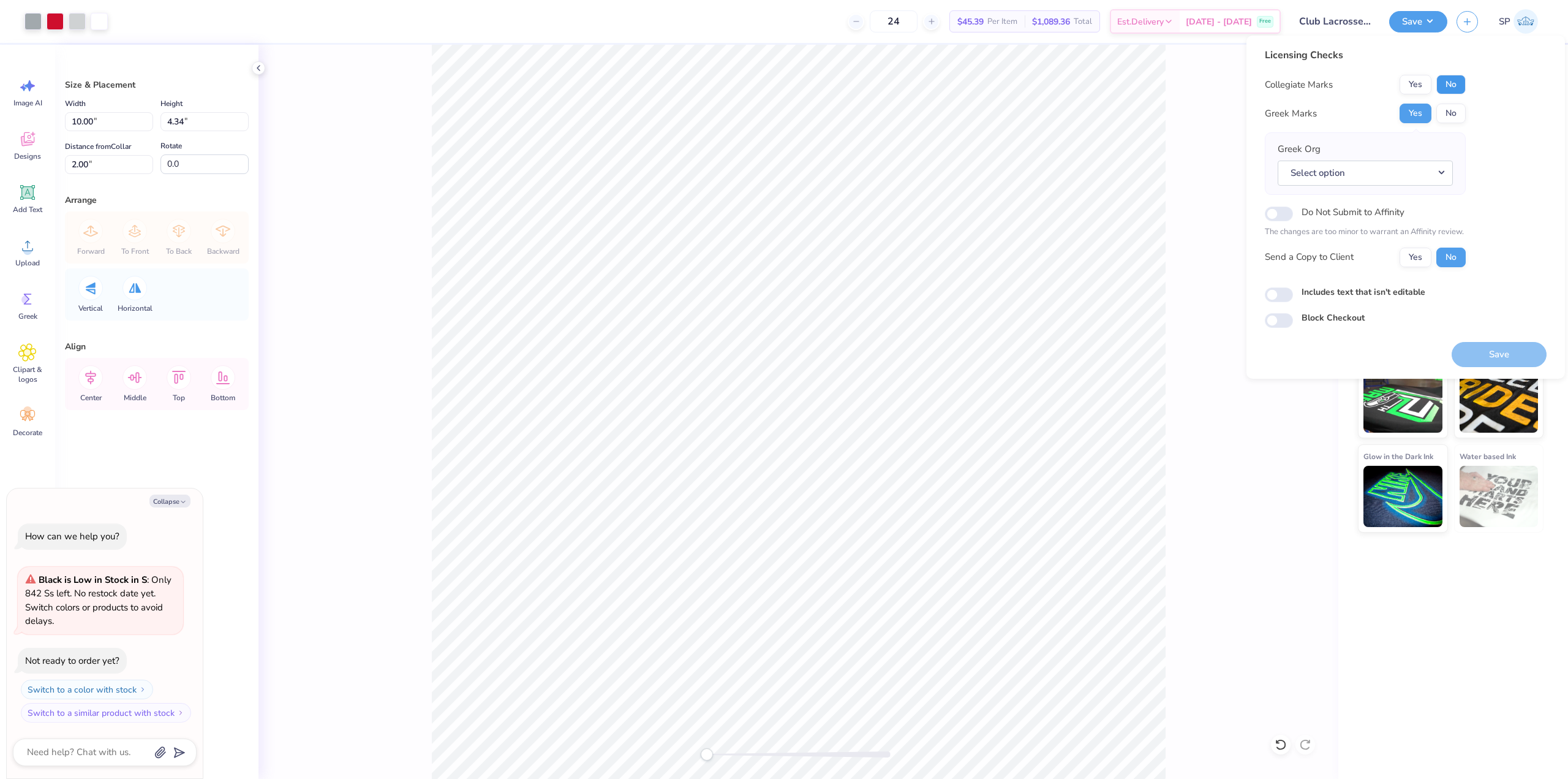
click at [1448, 85] on button "No" at bounding box center [1451, 84] width 29 height 19
type textarea "x"
click at [1375, 156] on div "Greek Org Select option" at bounding box center [1365, 163] width 175 height 43
click at [1377, 158] on div "Greek Org Select option" at bounding box center [1365, 163] width 175 height 43
click at [1377, 164] on button "Select option" at bounding box center [1365, 173] width 175 height 25
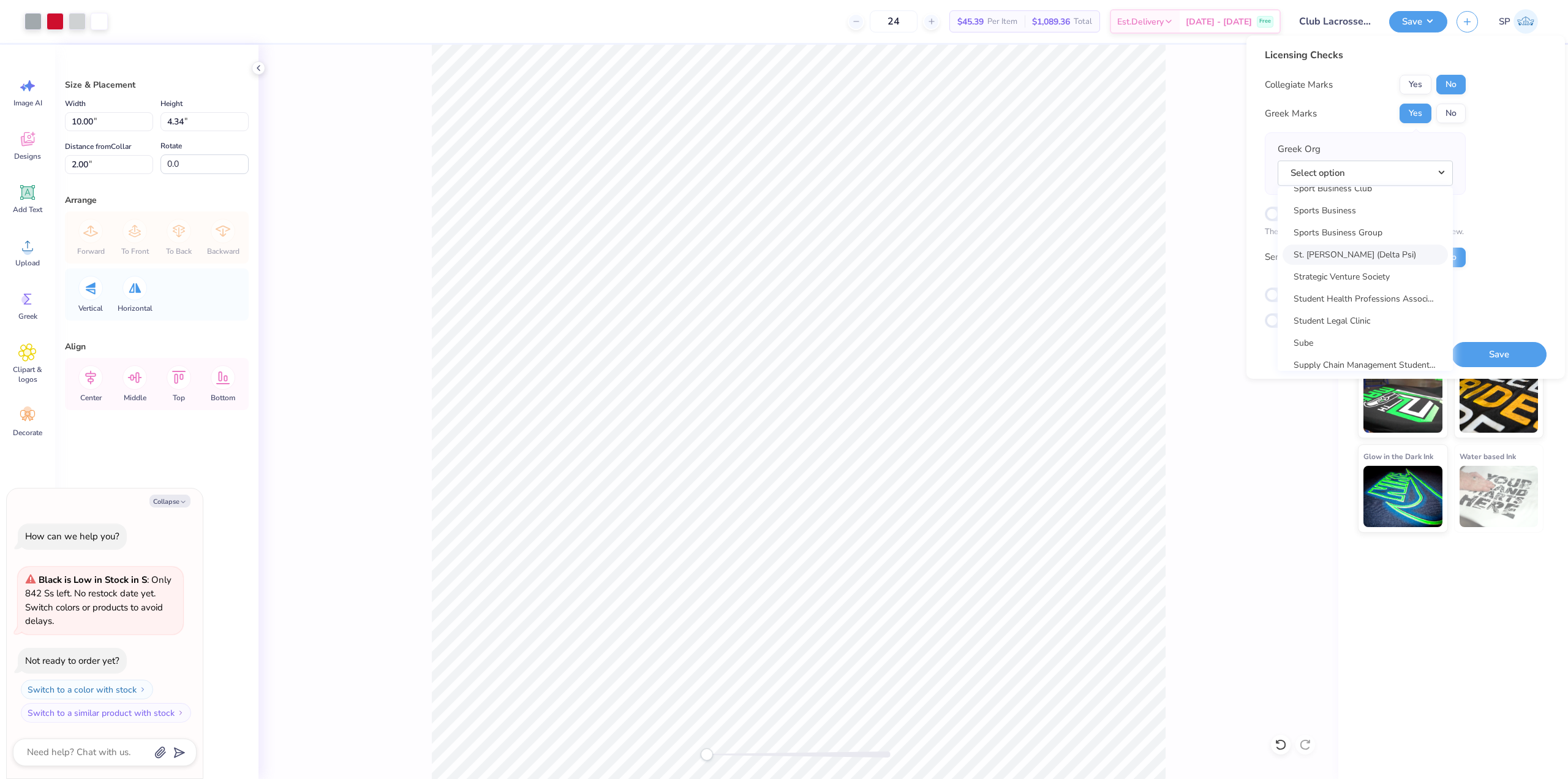
scroll to position [8618, 0]
click at [1493, 209] on div "Licensing Checks Collegiate Marks Yes No Greek Marks Yes No Greek Org Select op…" at bounding box center [1405, 188] width 282 height 280
click at [1443, 116] on button "No" at bounding box center [1451, 113] width 29 height 19
type textarea "x"
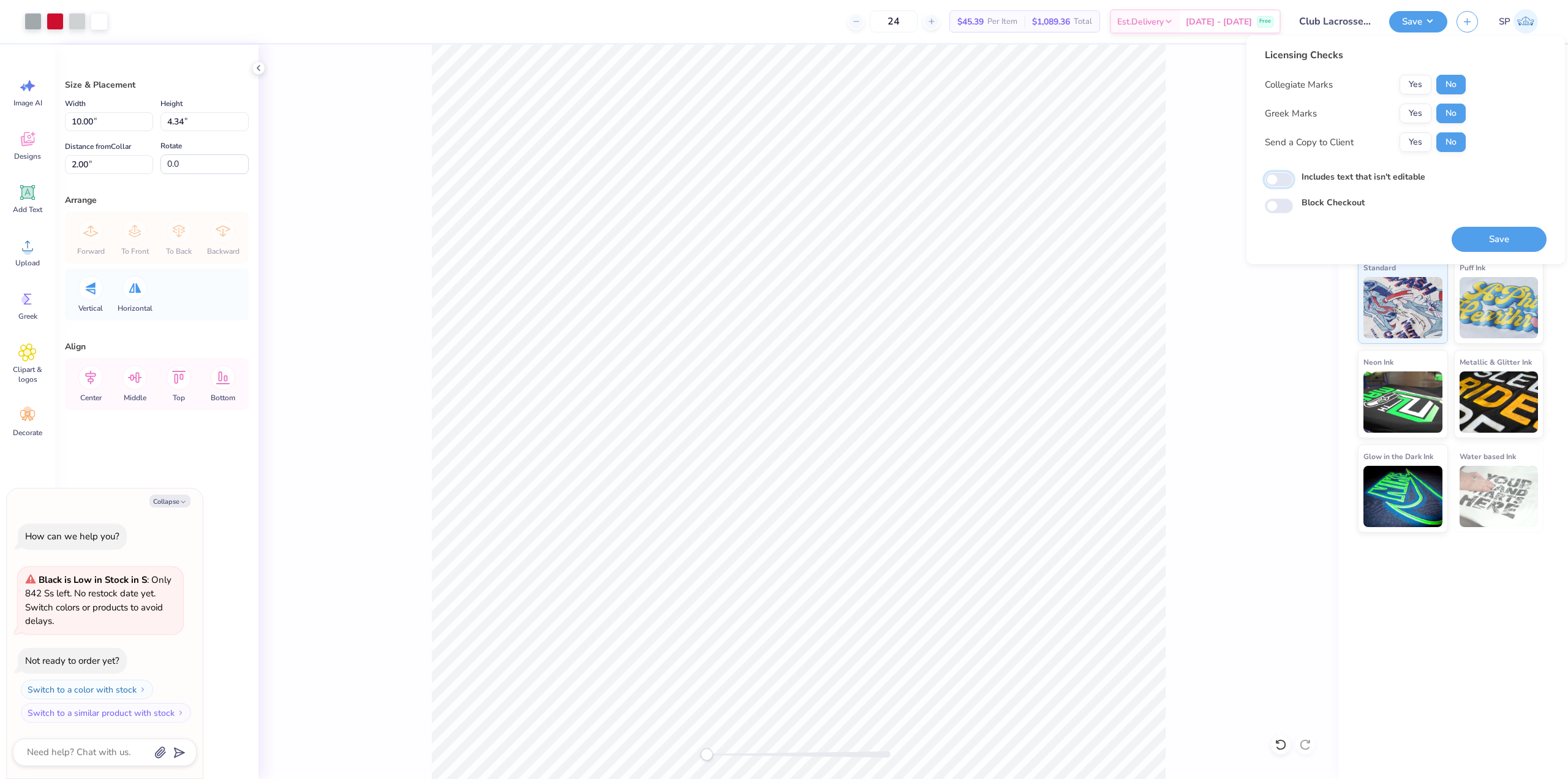
click at [1273, 176] on input "Includes text that isn't editable" at bounding box center [1279, 179] width 28 height 15
checkbox input "true"
click at [1493, 243] on button "Save" at bounding box center [1499, 239] width 95 height 25
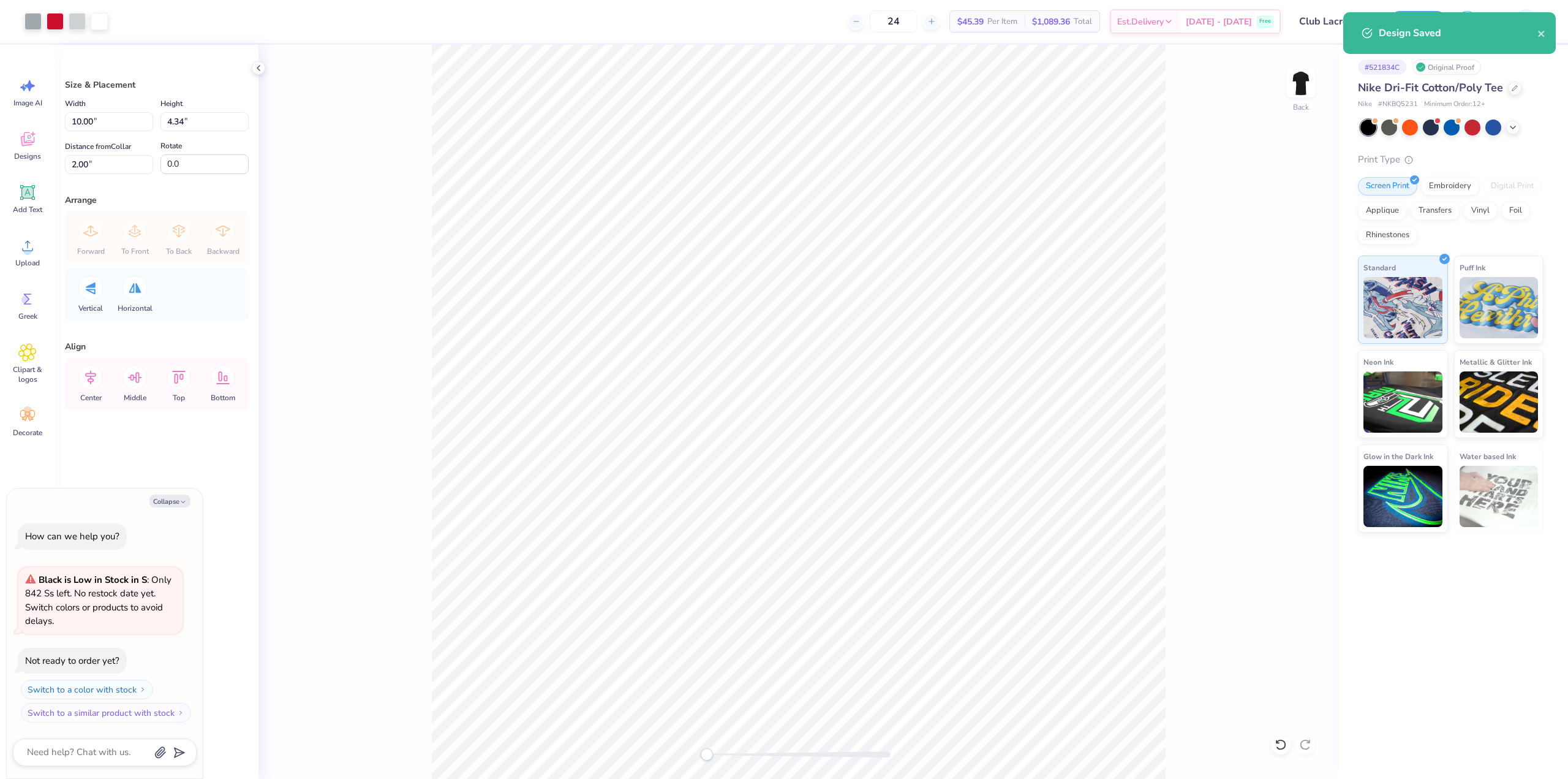
type textarea "x"
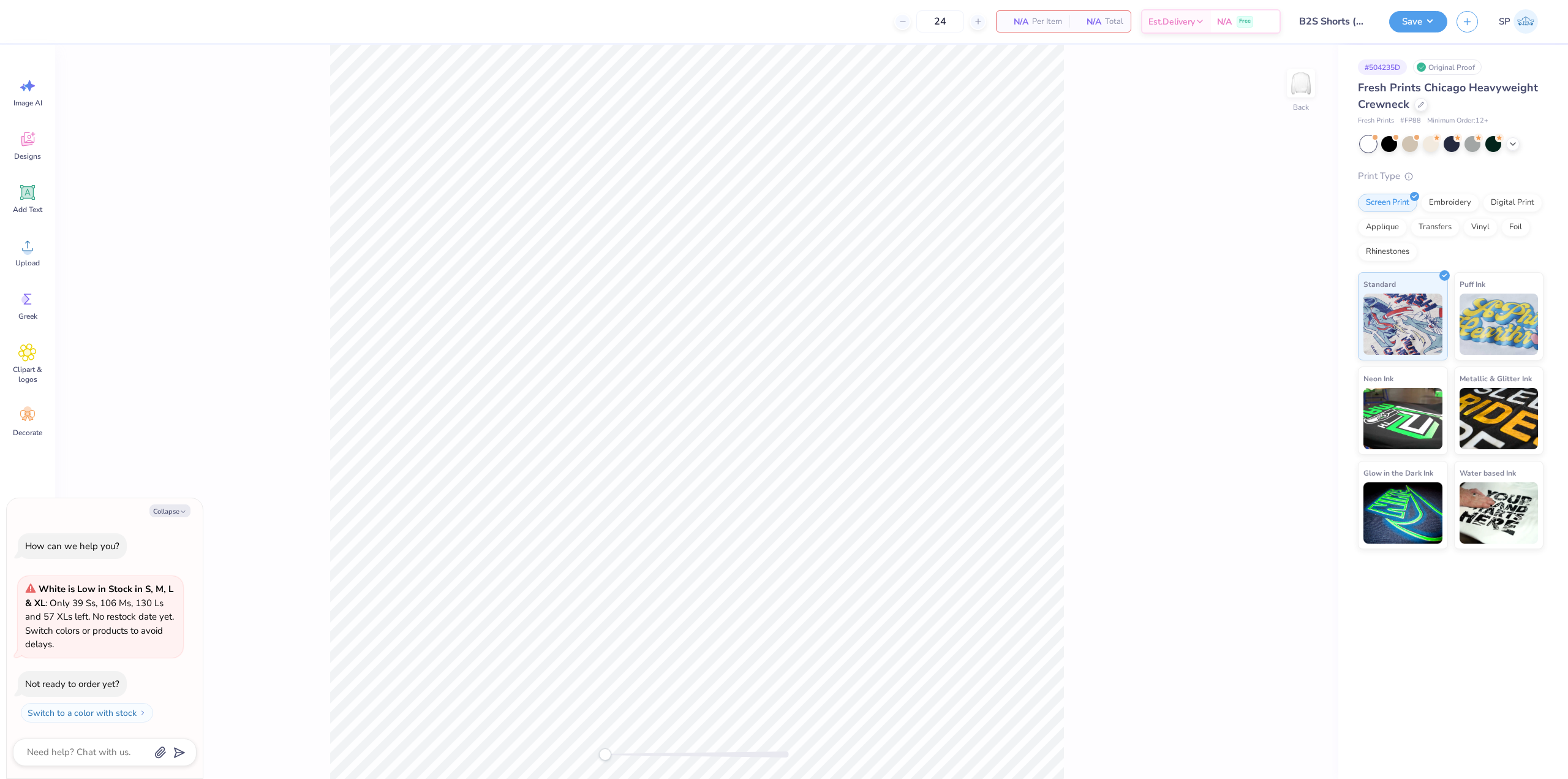
type textarea "x"
